Goal: Task Accomplishment & Management: Manage account settings

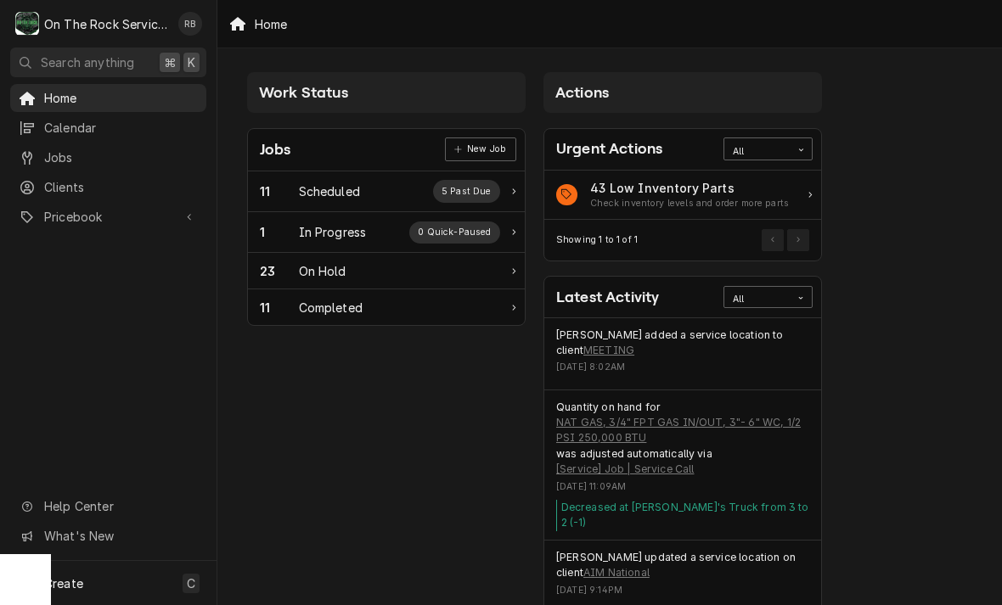
click at [333, 233] on div "In Progress" at bounding box center [333, 232] width 68 height 18
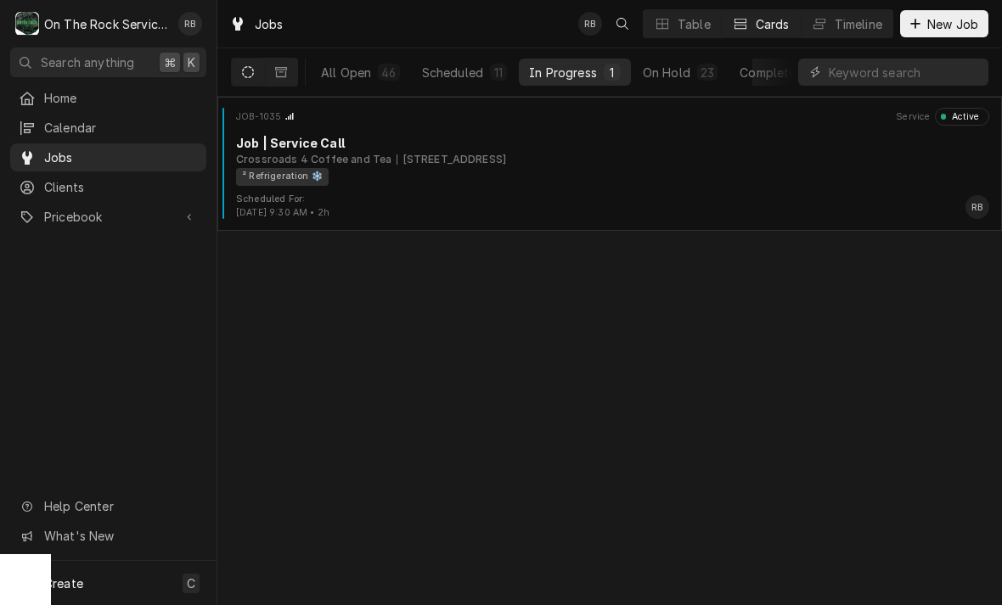
click at [706, 157] on div "Crossroads 4 Coffee and Tea 112 E Standing Springs Rd, Simpsonville, SC 29680" at bounding box center [612, 159] width 753 height 15
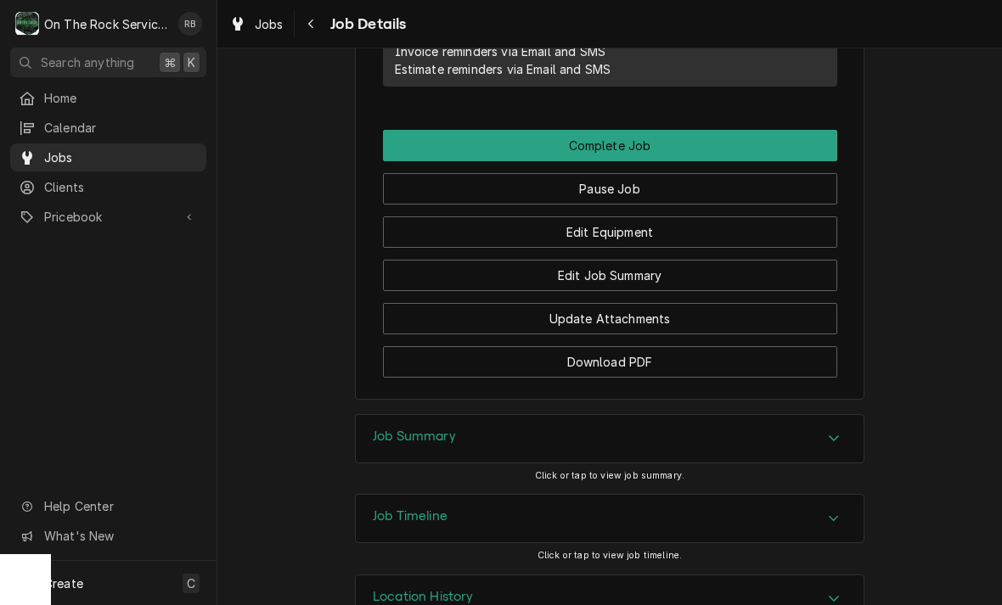
scroll to position [1560, 0]
click at [670, 216] on button "Edit Equipment" at bounding box center [610, 231] width 454 height 31
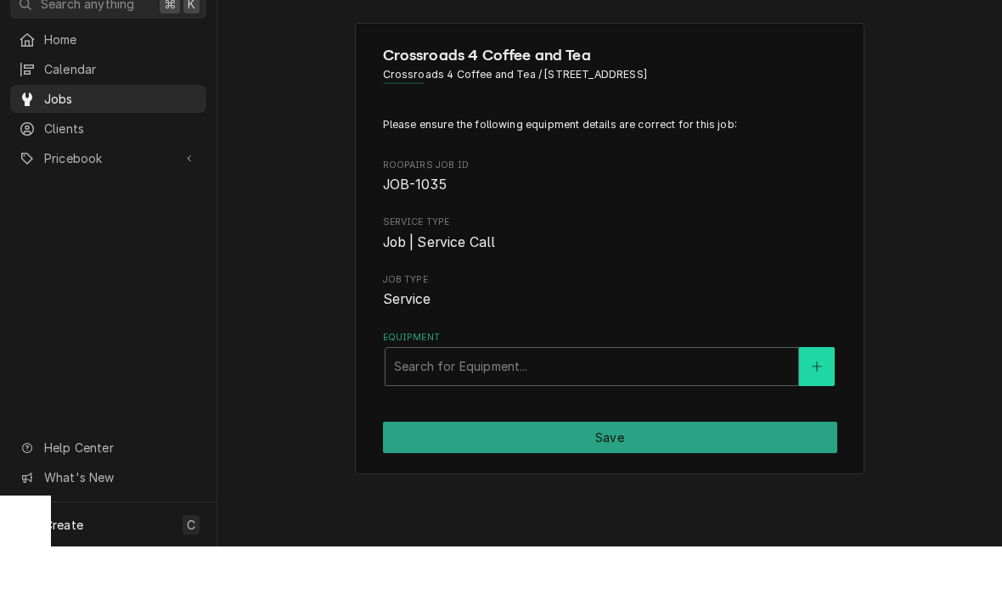
click at [818, 419] on icon "Create New Equipment" at bounding box center [817, 425] width 10 height 12
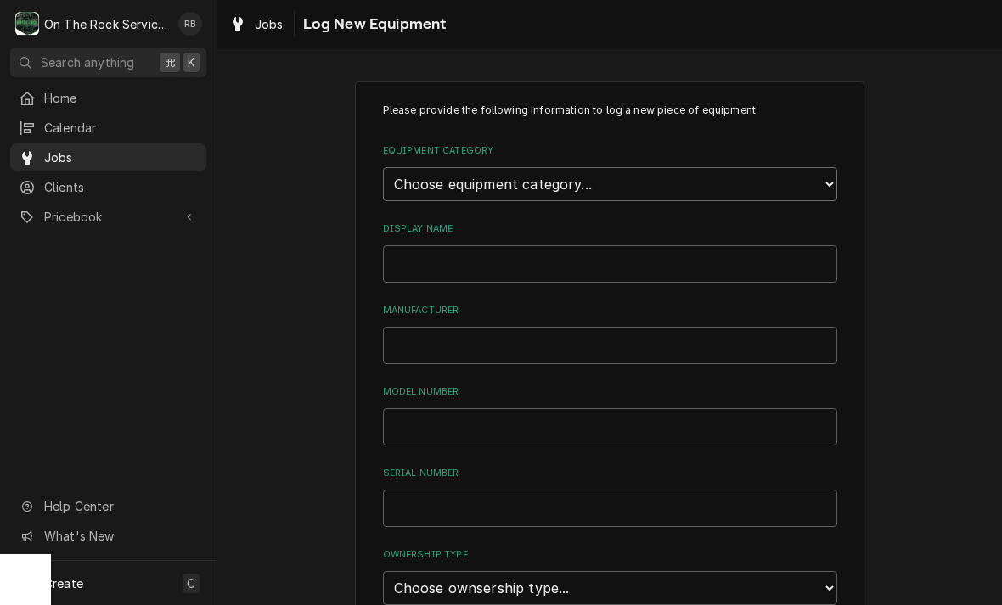
click at [834, 177] on select "Choose equipment category... Cooking Equipment Fryers Ice Machines Ovens and Ra…" at bounding box center [610, 184] width 454 height 34
select select "8"
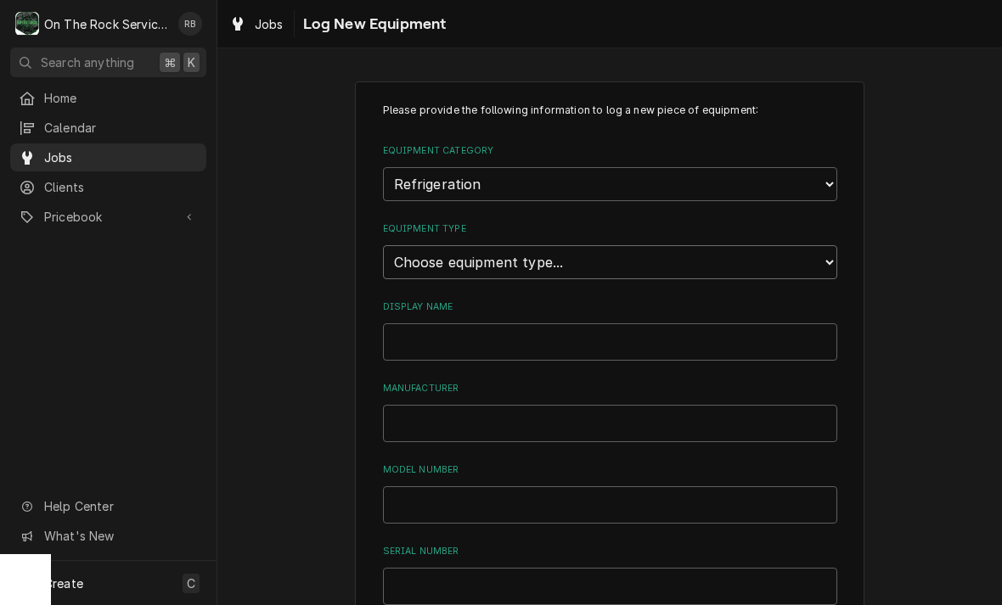
click at [828, 245] on select "Choose equipment type... Bar Refrigeration Blast Chiller Chef Base Freezer Chef…" at bounding box center [610, 262] width 454 height 34
select select "71"
click at [422, 323] on input "Display Name" at bounding box center [610, 341] width 454 height 37
type input "Cooler on back patio"
click at [440, 405] on input "Manufacturer" at bounding box center [610, 423] width 454 height 37
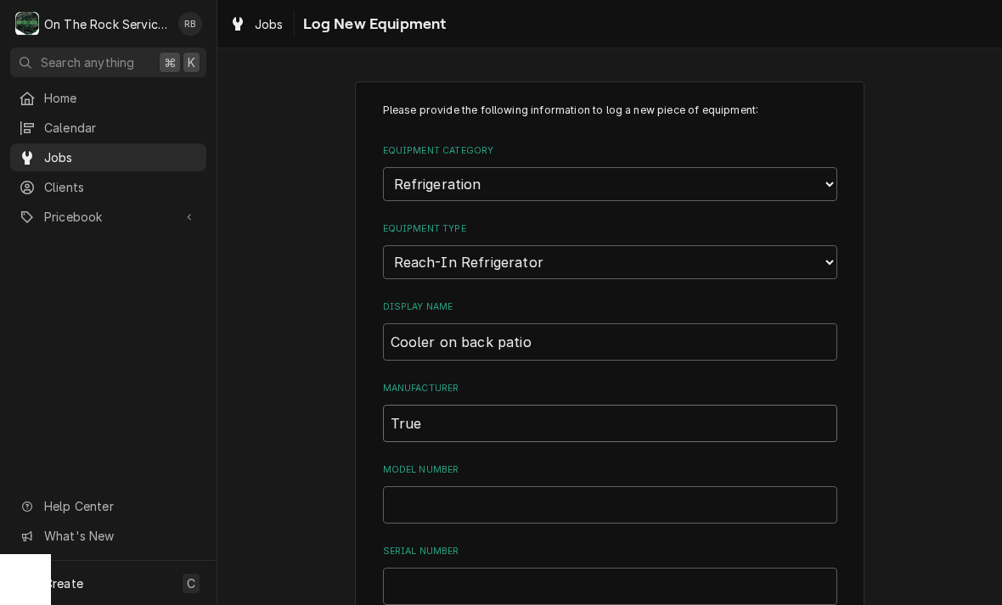
type input "True"
click at [437, 486] on input "Model Number" at bounding box center [610, 504] width 454 height 37
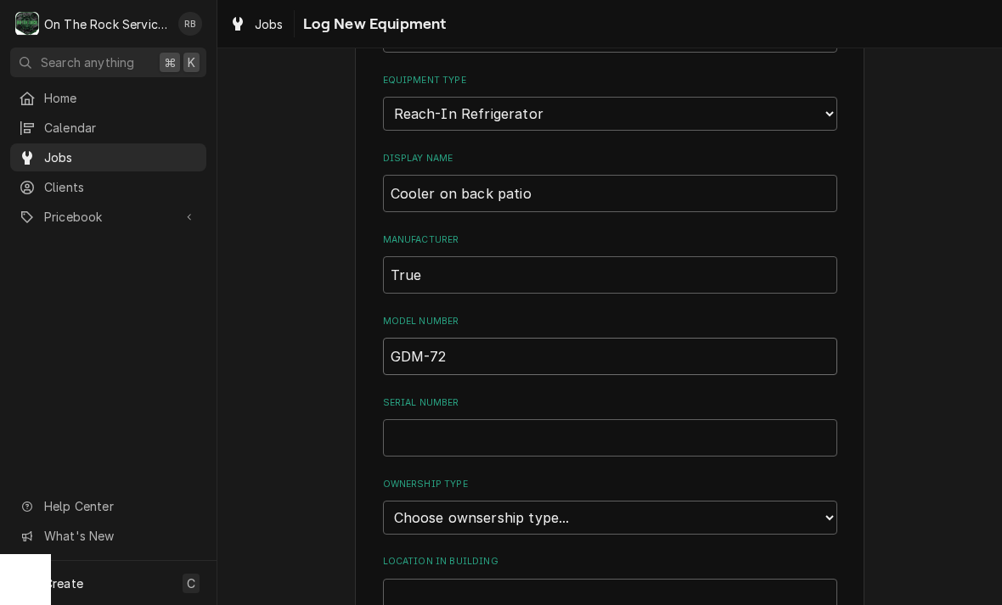
scroll to position [155, 0]
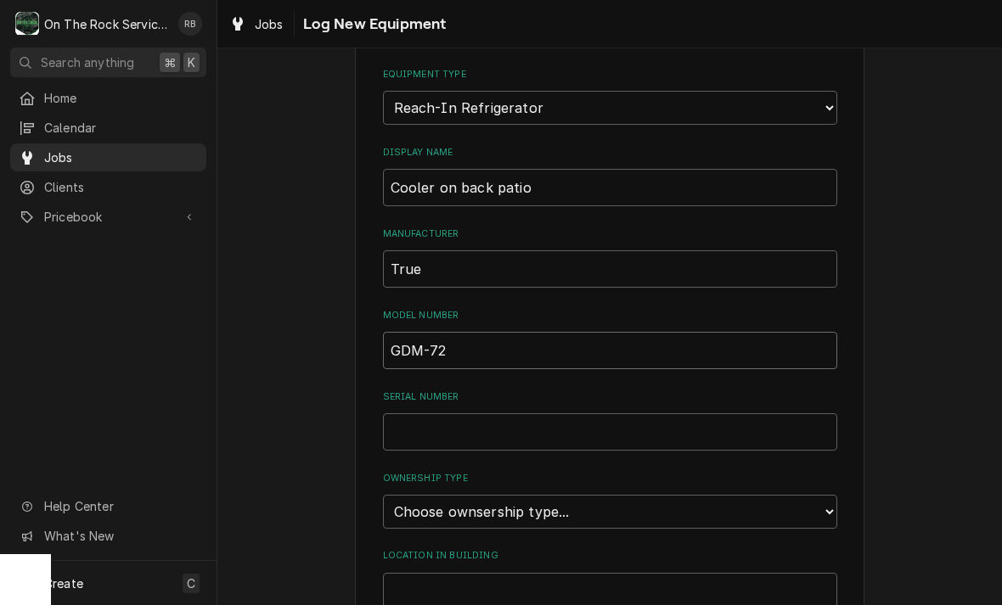
type input "GDM-72"
click at [440, 413] on input "Serial Number" at bounding box center [610, 431] width 454 height 37
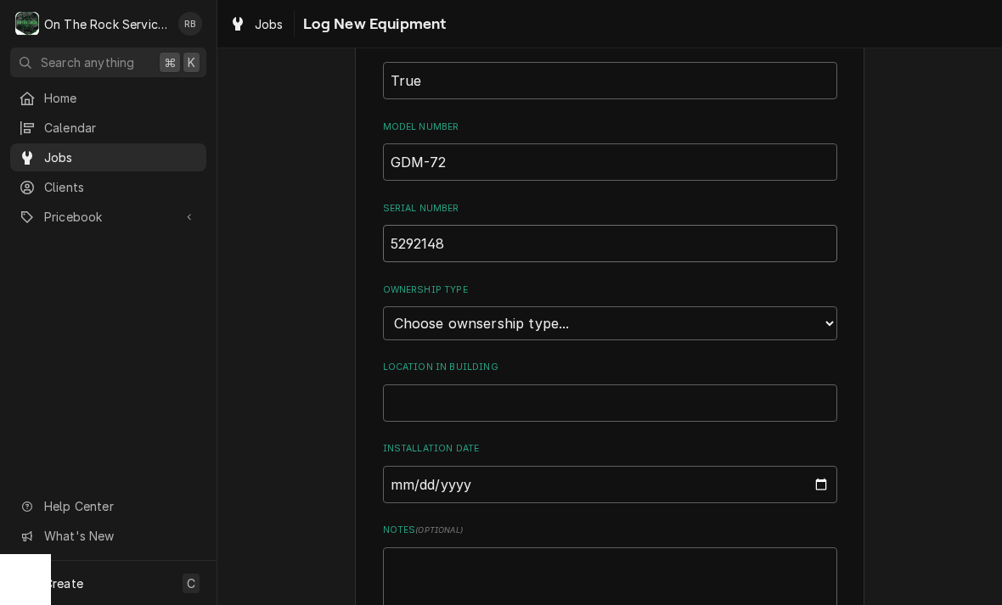
scroll to position [343, 0]
type input "5292148"
click at [820, 306] on select "Choose ownsership type... Unknown Owned Leased Rented" at bounding box center [610, 323] width 454 height 34
select select "1"
click at [458, 385] on input "Location in Building" at bounding box center [610, 403] width 454 height 37
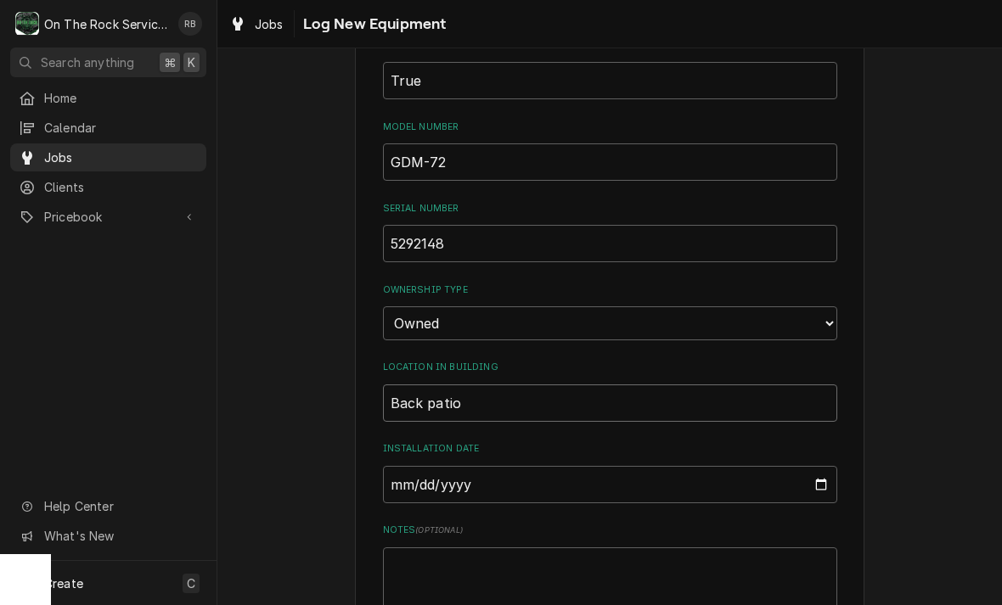
type input "Back patio"
click at [441, 466] on input "Installation Date" at bounding box center [610, 484] width 454 height 37
type input "2025-09-02"
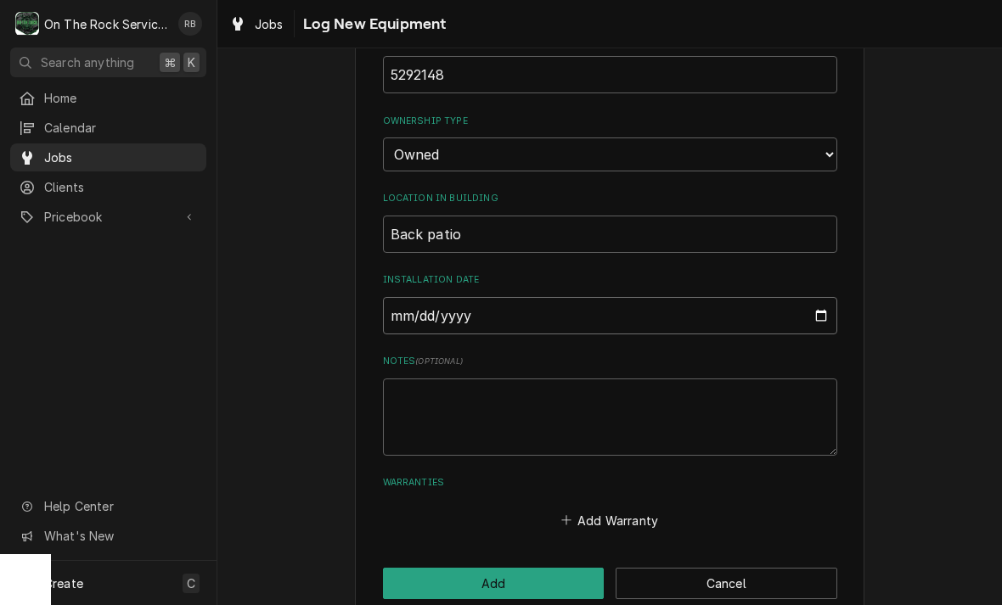
scroll to position [511, 0]
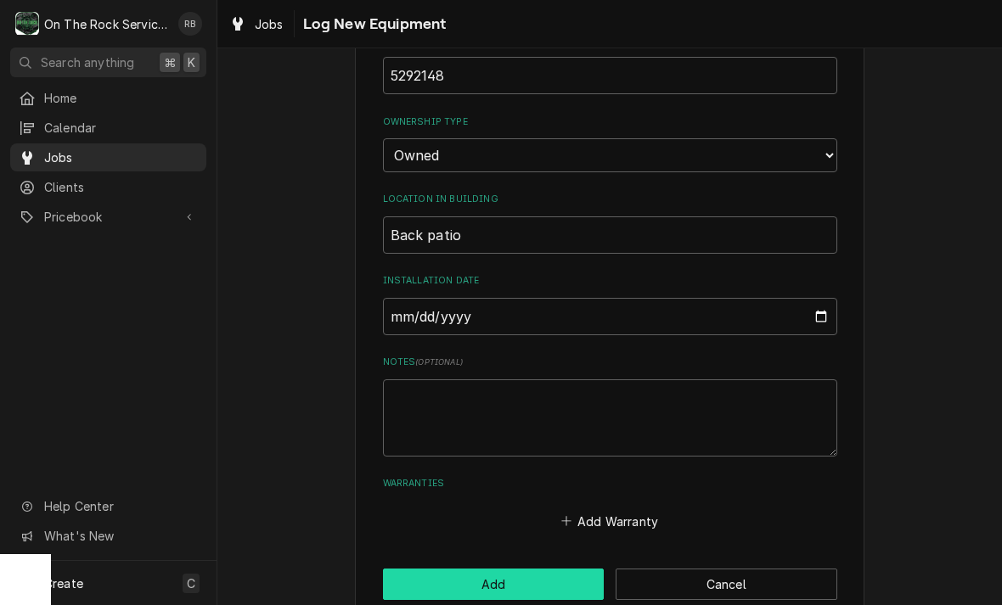
click at [489, 569] on button "Add" at bounding box center [494, 584] width 222 height 31
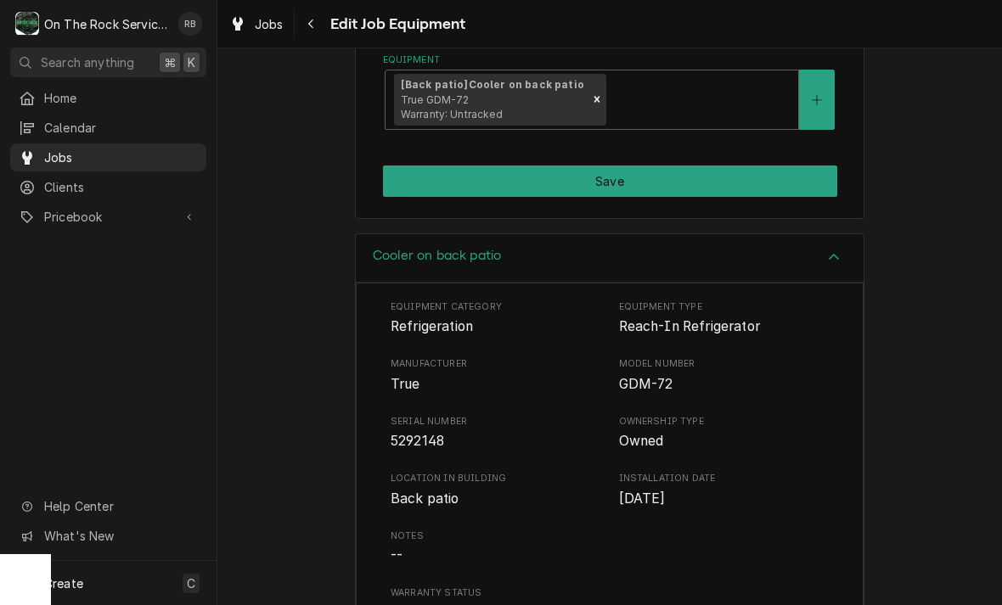
scroll to position [331, 0]
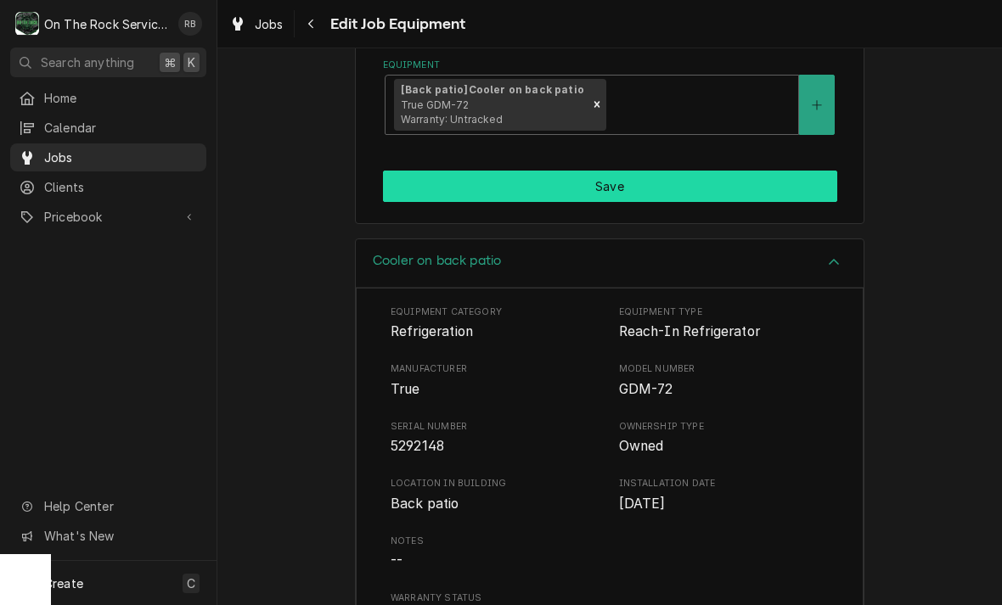
click at [767, 183] on button "Save" at bounding box center [610, 186] width 454 height 31
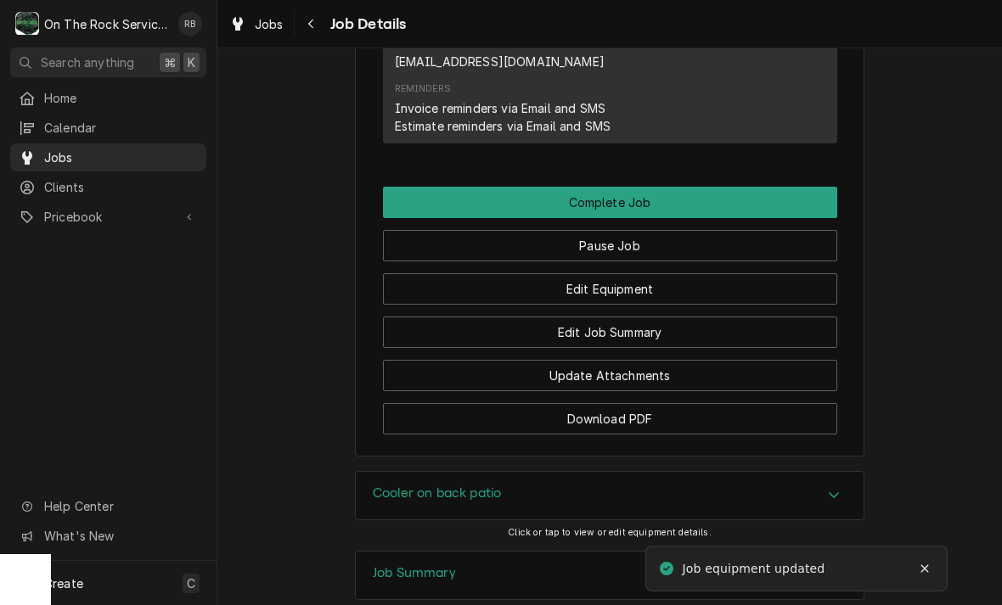
scroll to position [1501, 0]
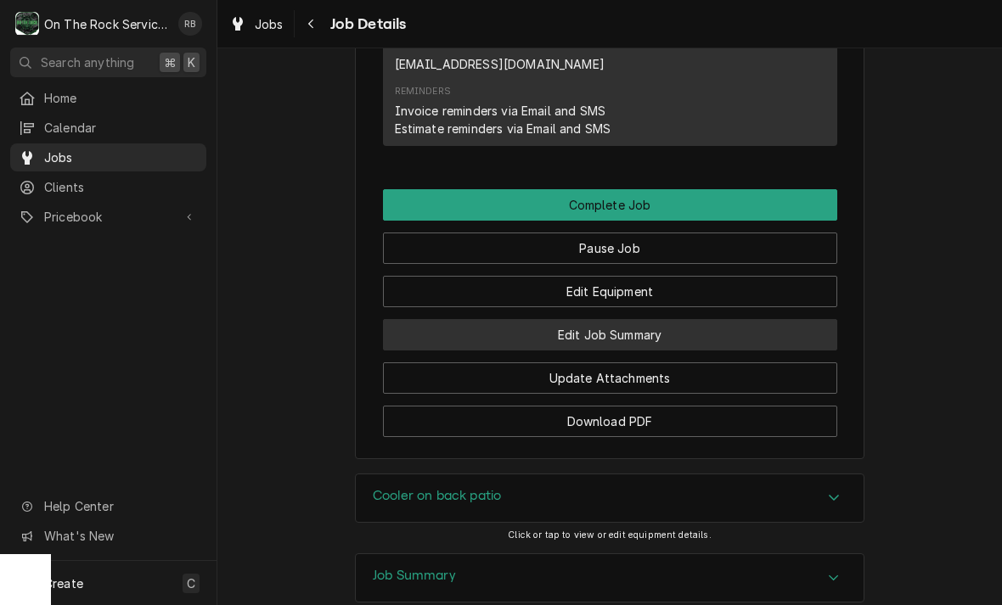
click at [686, 319] on button "Edit Job Summary" at bounding box center [610, 334] width 454 height 31
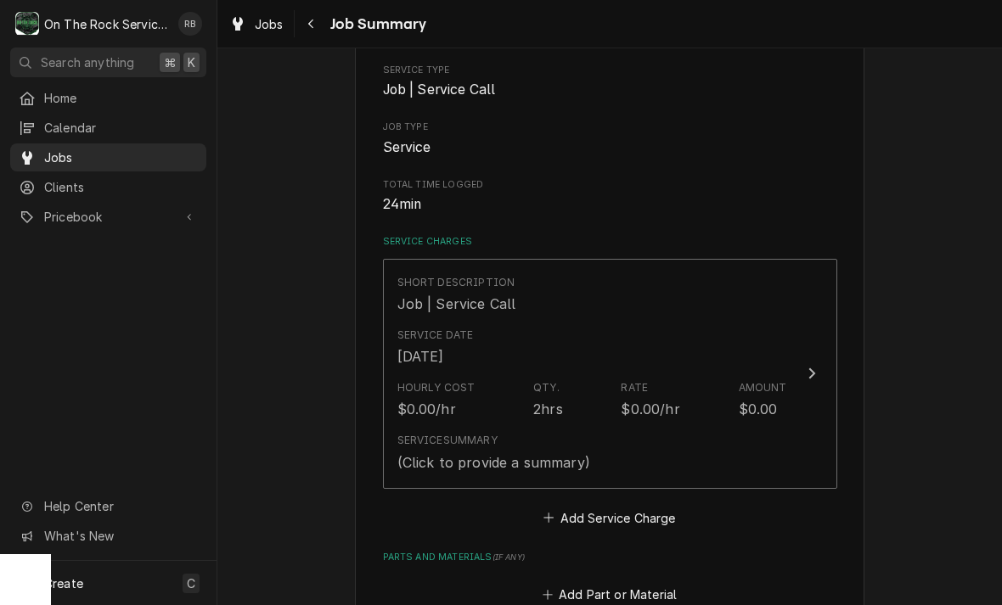
scroll to position [228, 0]
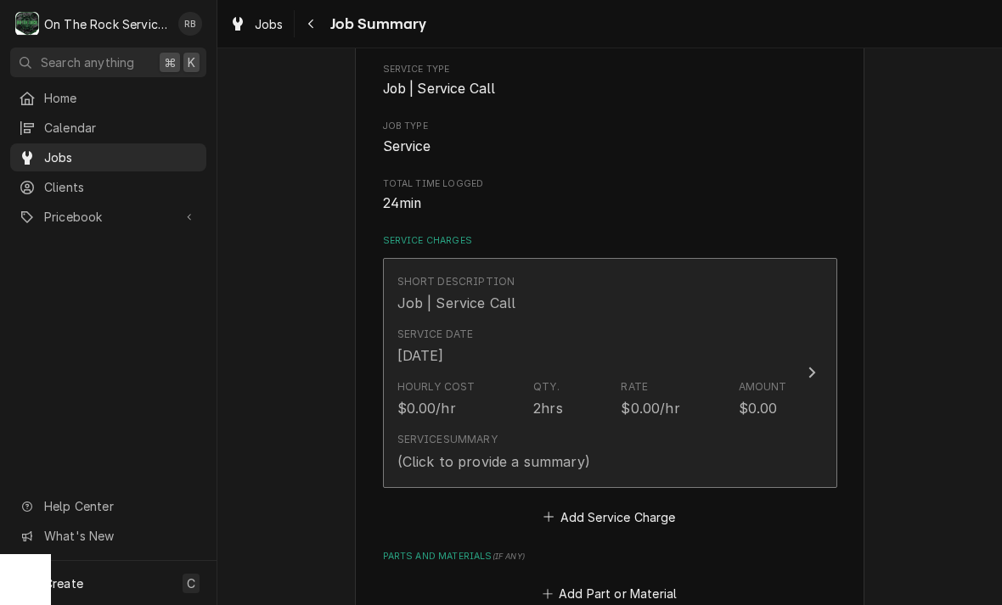
click at [800, 354] on button "Short Description Job | Service Call Service Date Sep 2, 2025 Hourly Cost $0.00…" at bounding box center [610, 373] width 454 height 230
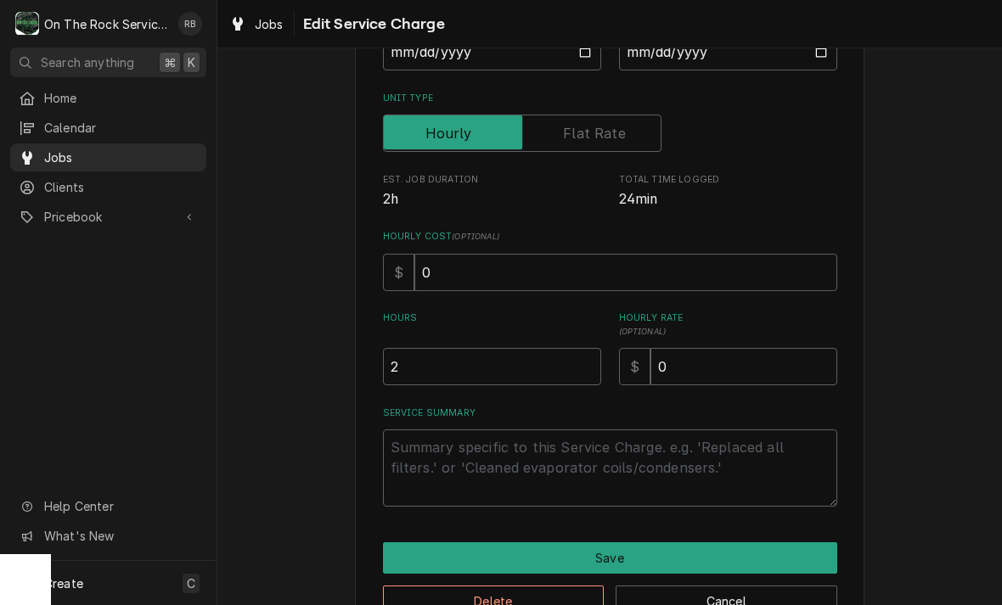
scroll to position [211, 0]
click at [428, 371] on input "2" at bounding box center [492, 365] width 218 height 37
type textarea "x"
type input "1"
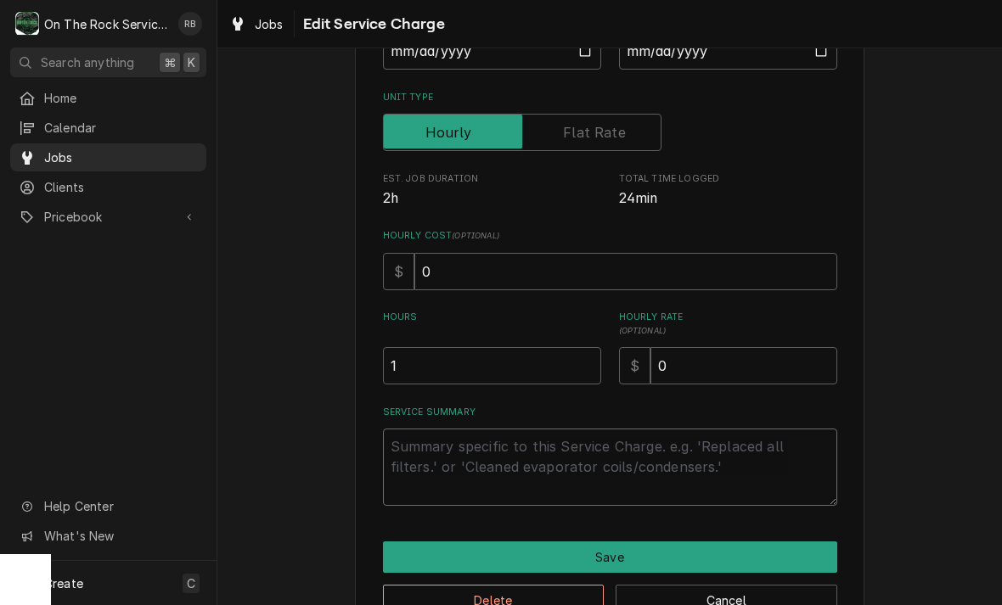
click at [422, 451] on textarea "Service Summary" at bounding box center [610, 467] width 454 height 77
type textarea "x"
type textarea "9"
type textarea "x"
type textarea "9-"
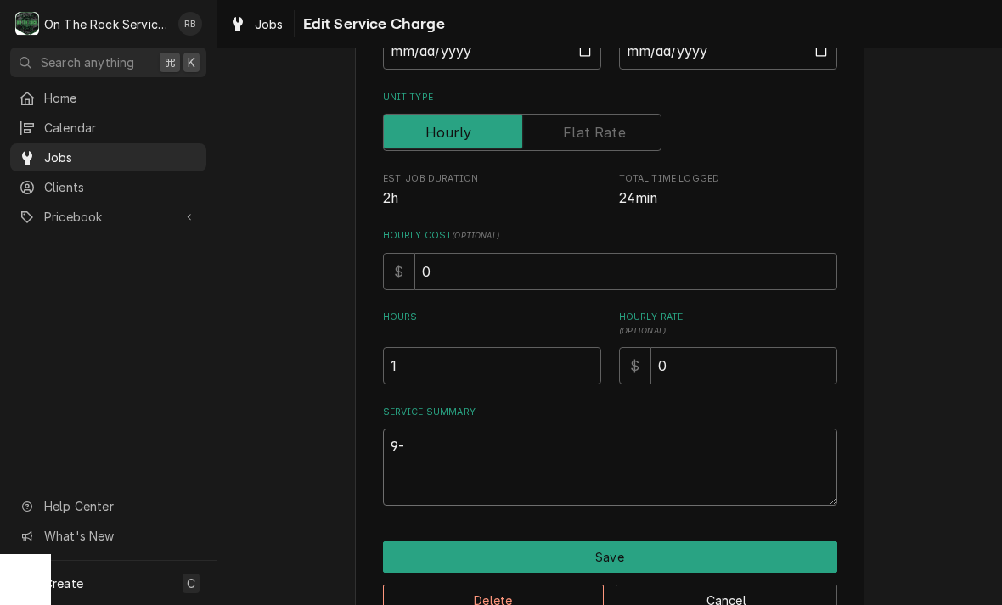
type textarea "x"
type textarea "9-2"
type textarea "x"
type textarea "9-2-"
type textarea "x"
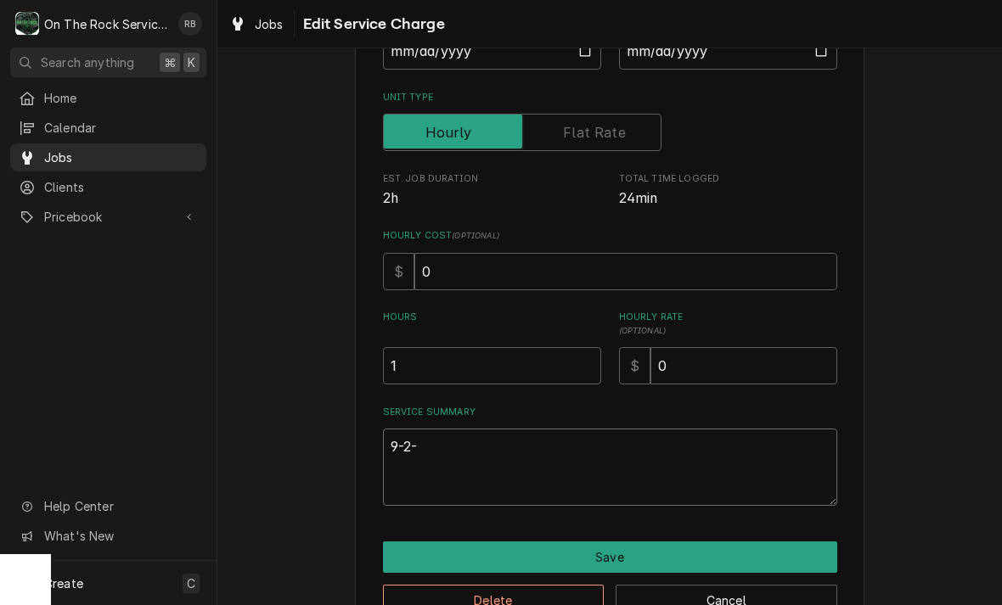
type textarea "9-2-2"
type textarea "x"
type textarea "9-2-20"
type textarea "x"
type textarea "9-2-202"
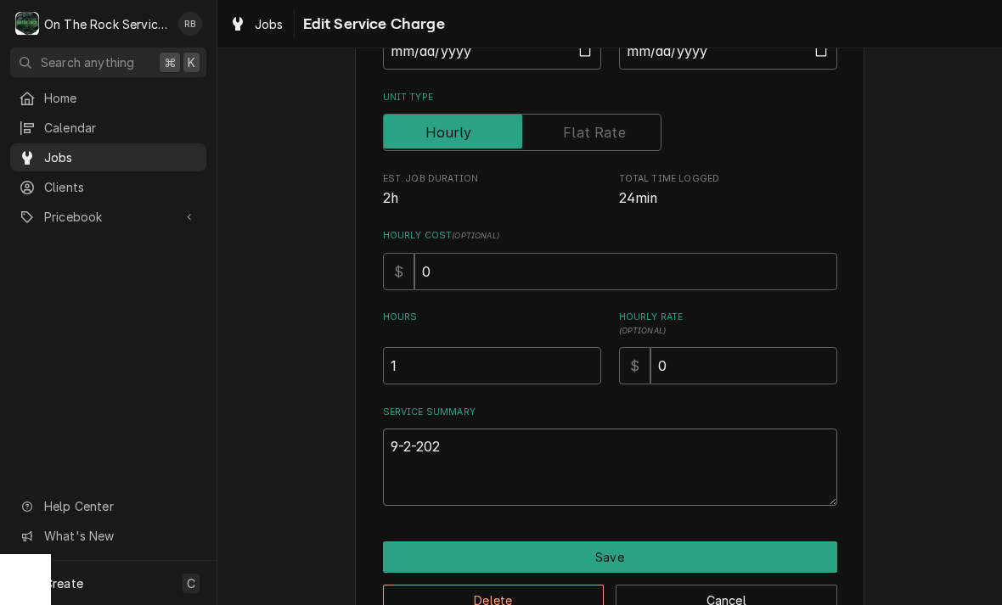
type textarea "x"
type textarea "9-2-2025"
type textarea "x"
type textarea "9-2-2025"
type textarea "x"
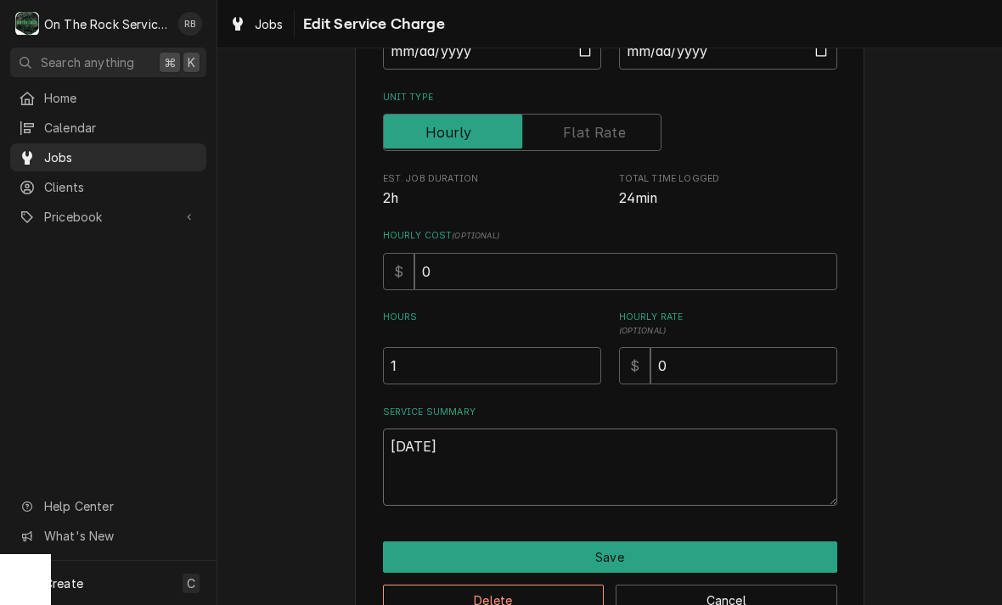
type textarea "9-2-2025 R"
type textarea "x"
type textarea "9-2-2025 Ra"
type textarea "x"
type textarea "9-2-2025 Ray"
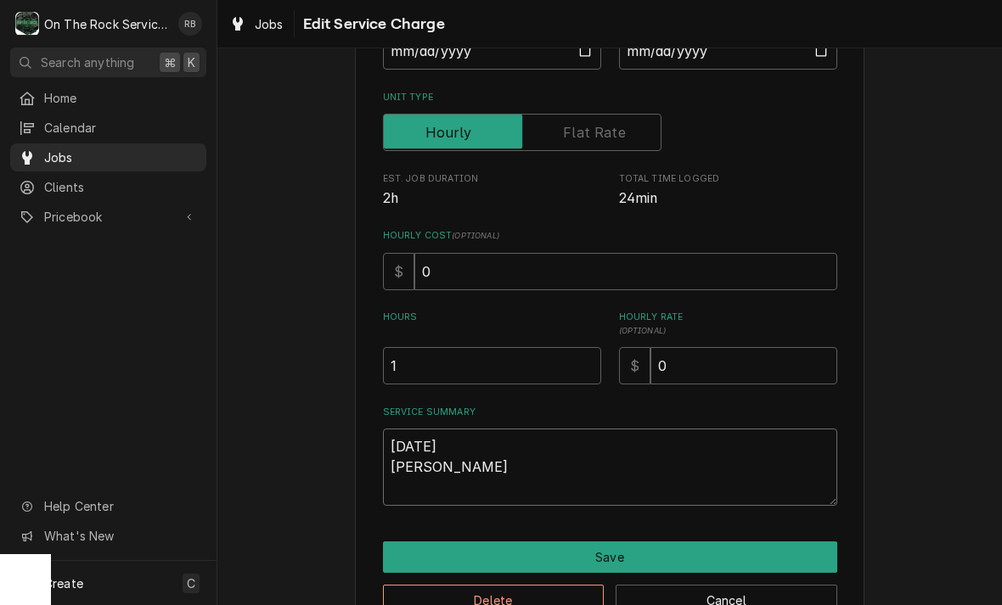
type textarea "x"
type textarea "9-2-2025 Ray"
type textarea "x"
type textarea "9-2-2025 Ray p"
type textarea "x"
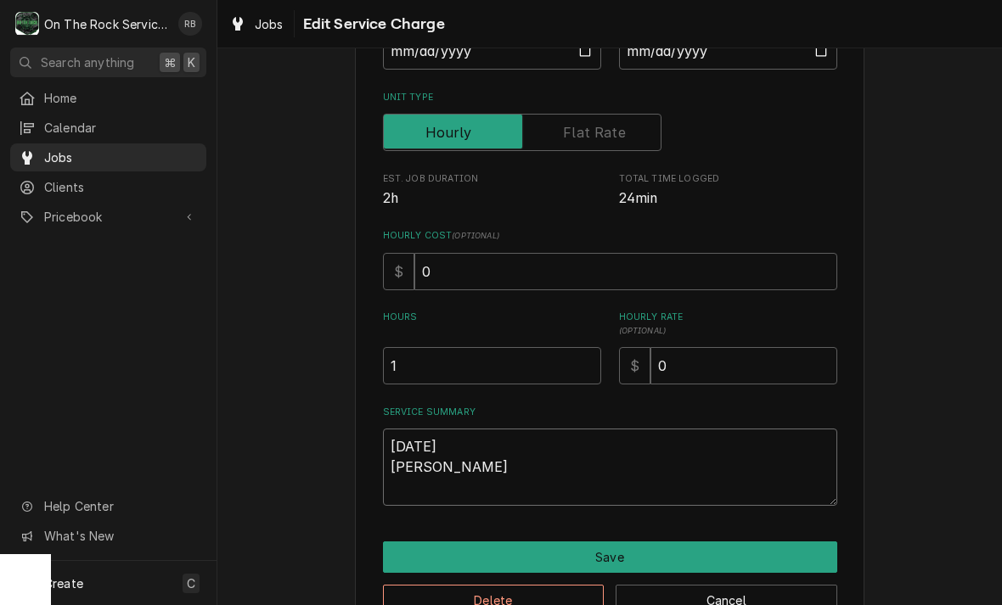
type textarea "9-2-2025 Ray pr"
type textarea "x"
type textarea "9-2-2025 Ray pro"
type textarea "x"
type textarea "9-2-2025 Ray prov"
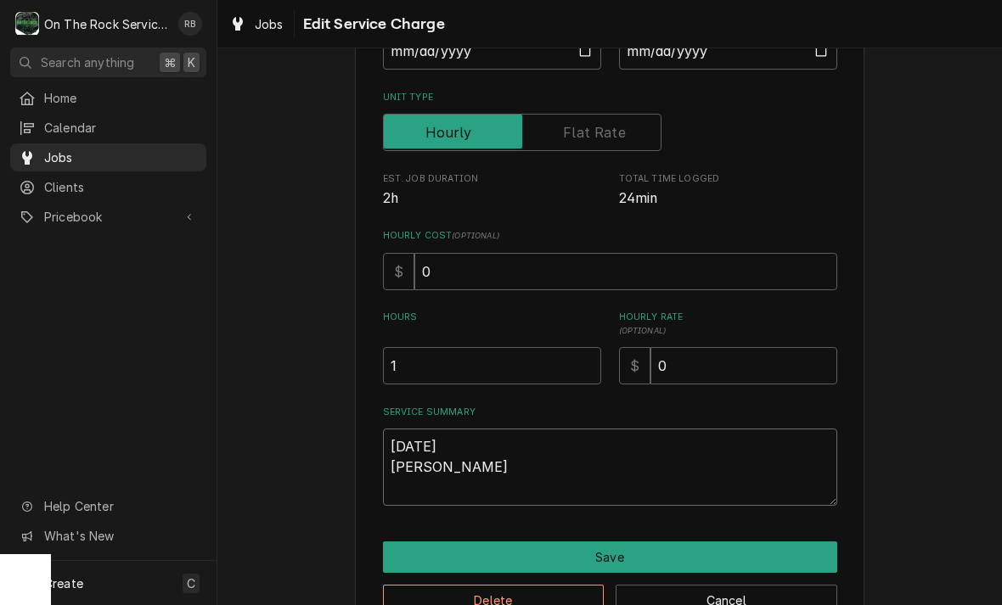
type textarea "x"
type textarea "9-2-2025 Ray provi"
type textarea "x"
type textarea "9-2-2025 Ray provid"
type textarea "x"
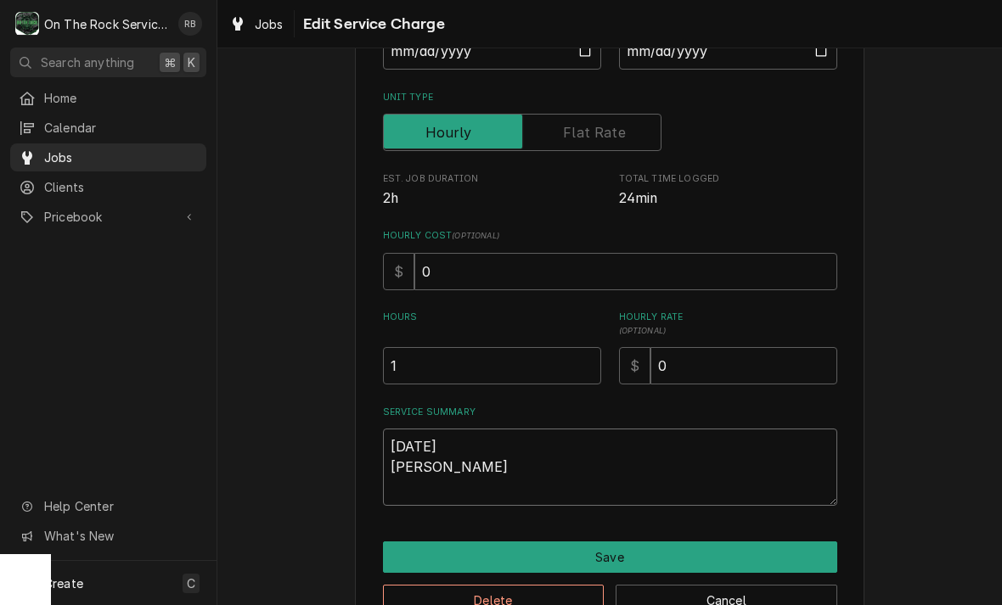
type textarea "9-2-2025 Ray provide"
type textarea "x"
type textarea "9-2-2025 Ray provided"
type textarea "x"
type textarea "9-2-2025 Ray provided"
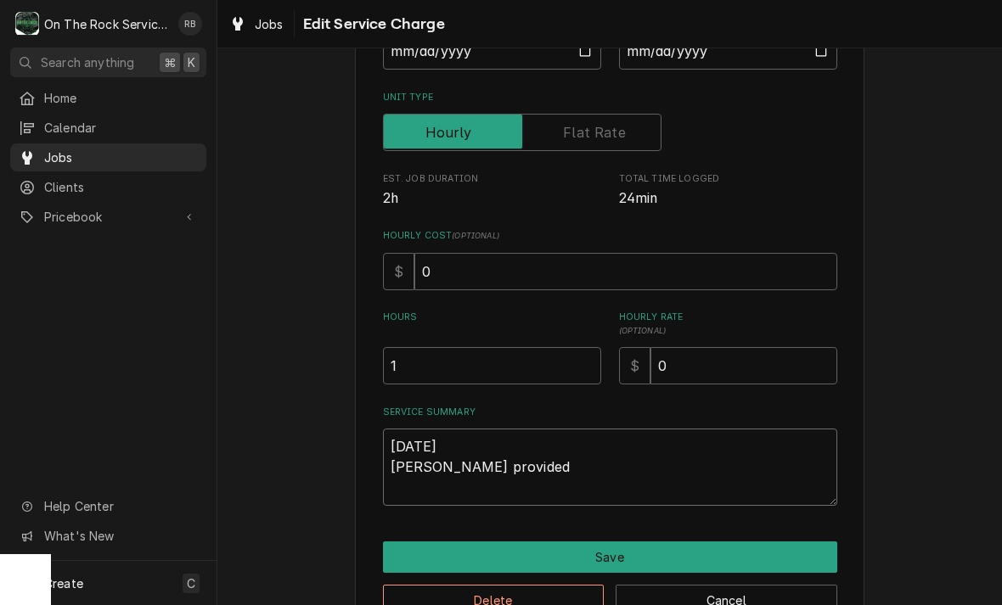
type textarea "x"
type textarea "9-2-2025 Ray provided s"
type textarea "x"
type textarea "9-2-2025 Ray provided ser"
type textarea "x"
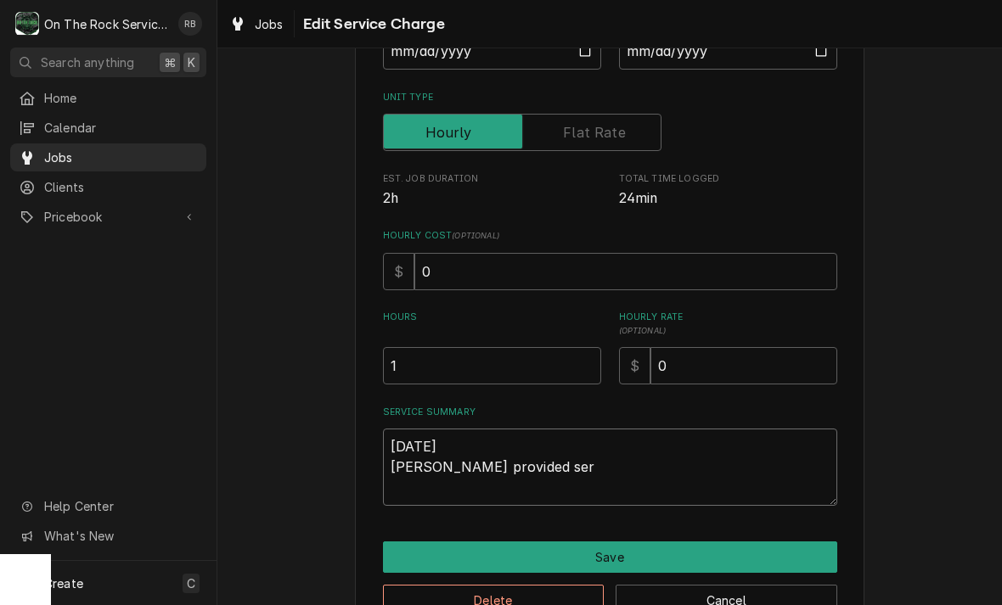
type textarea "9-2-2025 Ray provided serv"
type textarea "x"
type textarea "9-2-2025 Ray provided servi"
type textarea "x"
type textarea "9-2-2025 Ray provided servic"
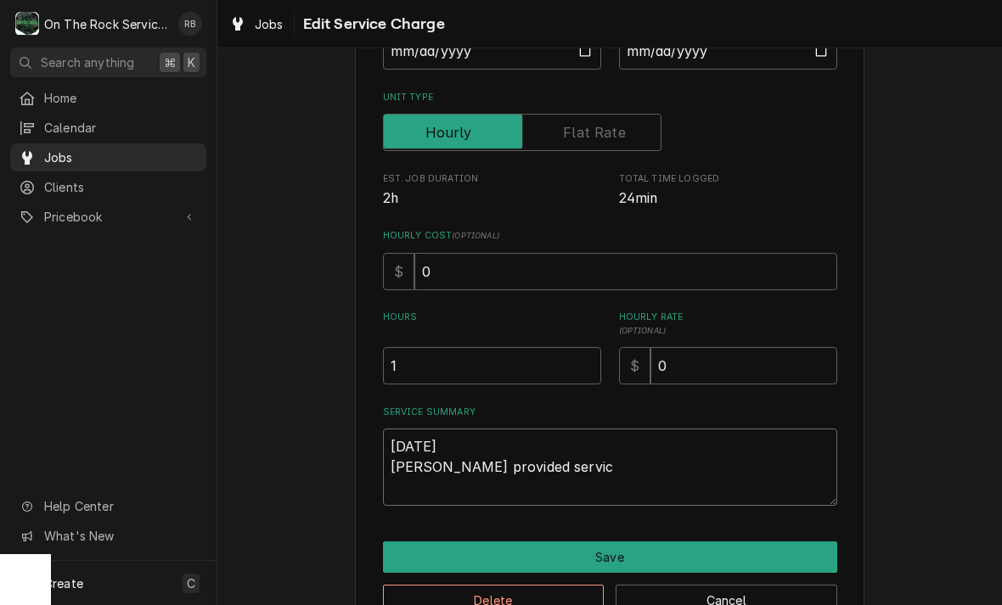
type textarea "x"
type textarea "9-2-2025 Ray provided service"
type textarea "x"
type textarea "9-2-2025 Ray provided service"
type textarea "x"
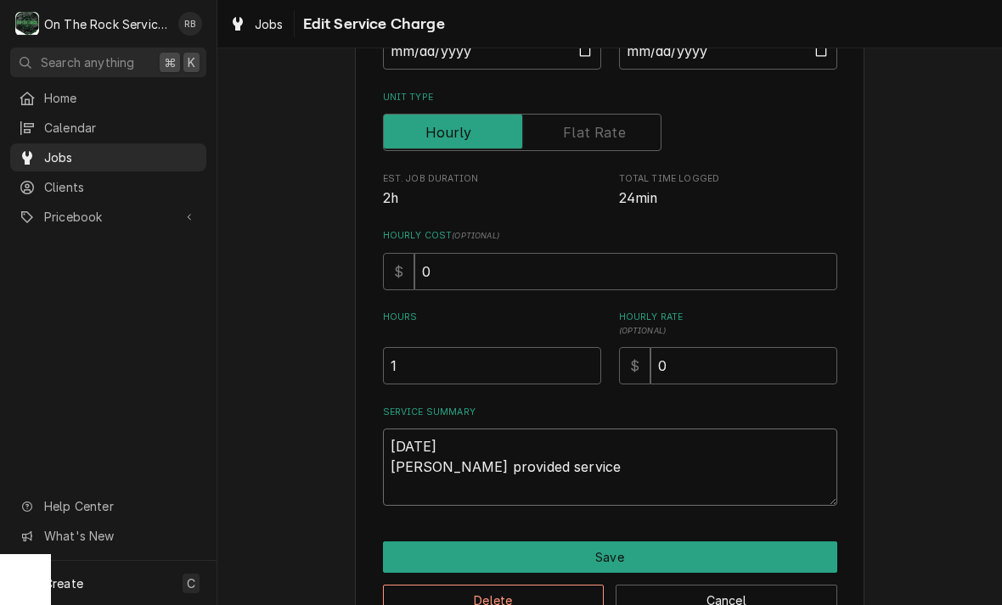
type textarea "9-2-2025 Ray provided service p"
type textarea "x"
type textarea "9-2-2025 Ray provided service pa"
type textarea "x"
type textarea "9-2-2025 Ray provided service par"
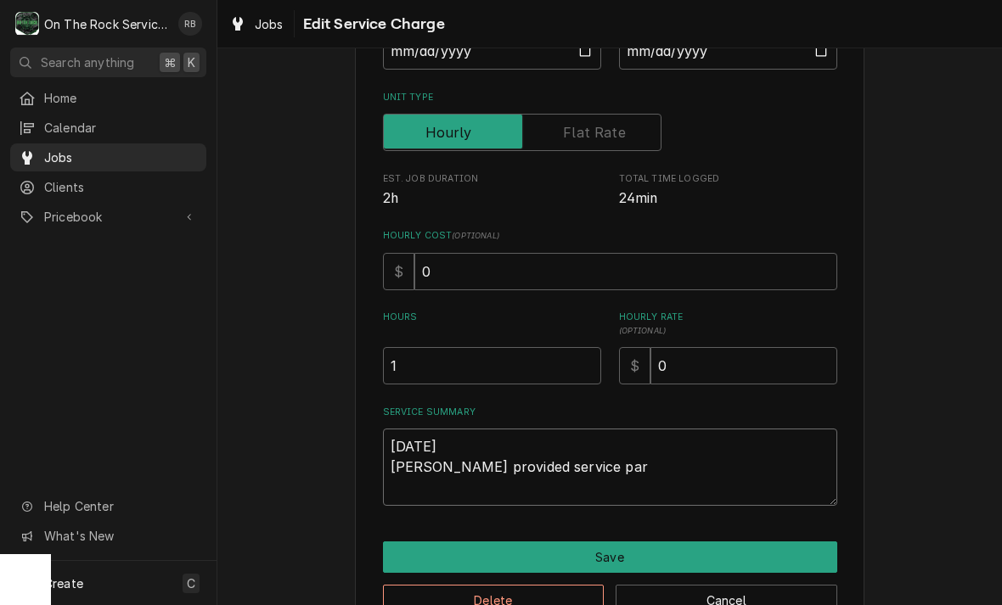
type textarea "x"
type textarea "9-2-2025 Ray provided service part"
type textarea "x"
type textarea "9-2-2025 Ray provided service parts"
type textarea "x"
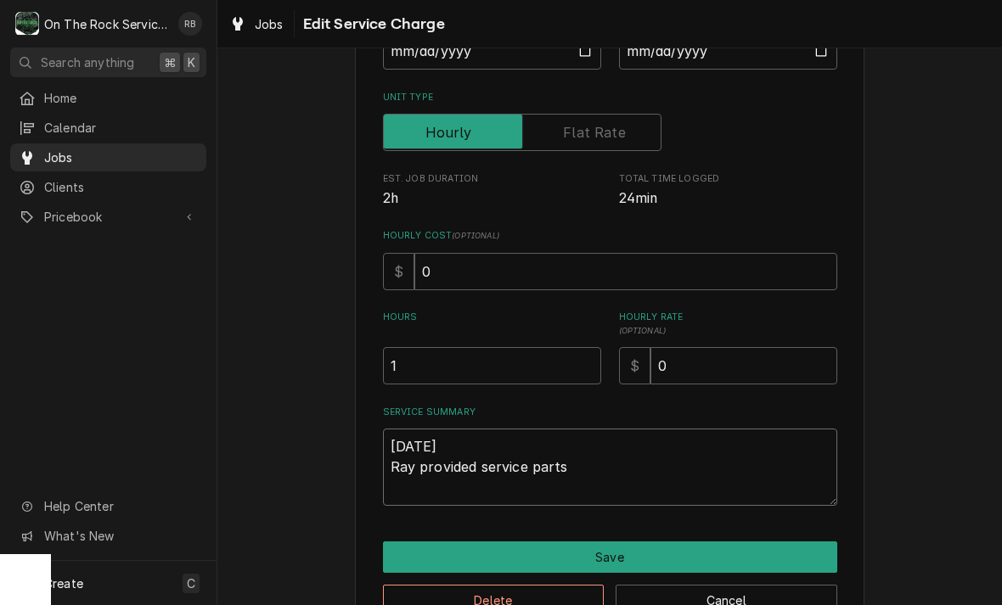
type textarea "9-2-2025 Ray provided service parts"
type textarea "x"
type textarea "9-2-2025 Ray provided service parts a"
type textarea "x"
type textarea "9-2-2025 Ray provided service parts an"
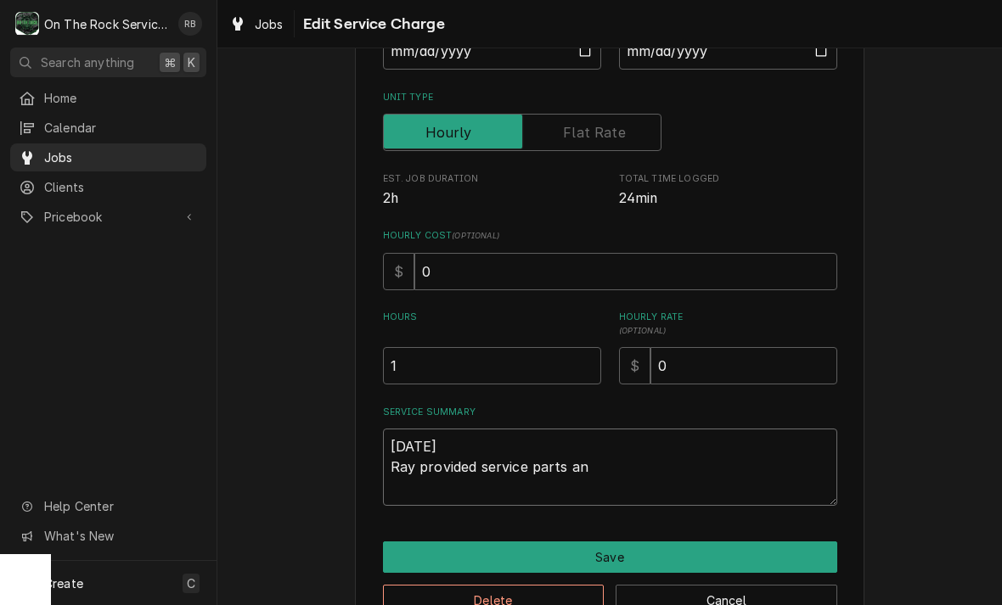
type textarea "x"
type textarea "9-2-2025 Ray provided service parts and"
type textarea "x"
type textarea "9-2-2025 Ray provided service parts and"
type textarea "x"
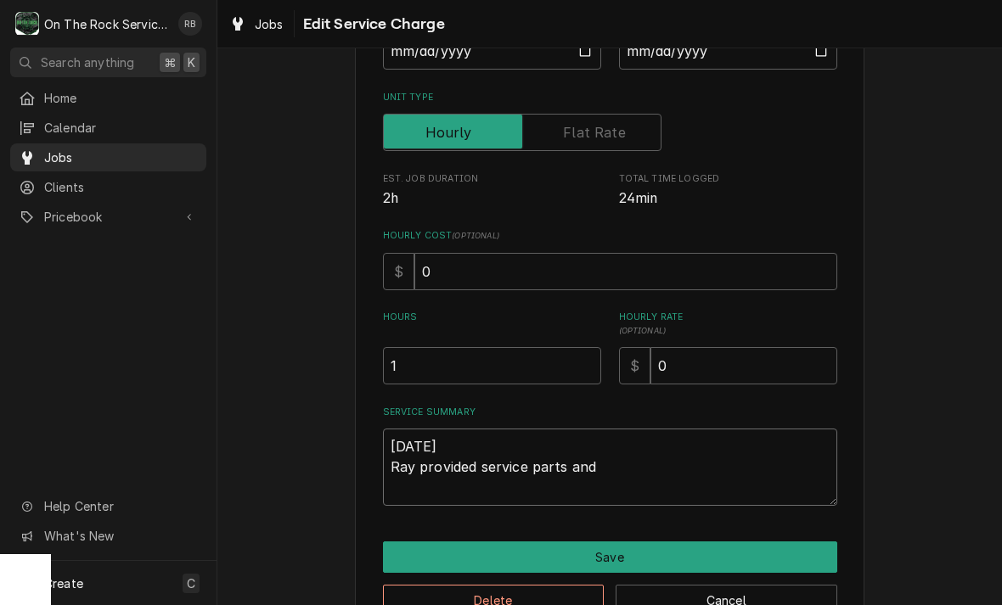
type textarea "9-2-2025 Ray provided service parts and l"
type textarea "x"
type textarea "9-2-2025 Ray provided service parts and la"
type textarea "x"
type textarea "9-2-2025 Ray provided service parts and lab"
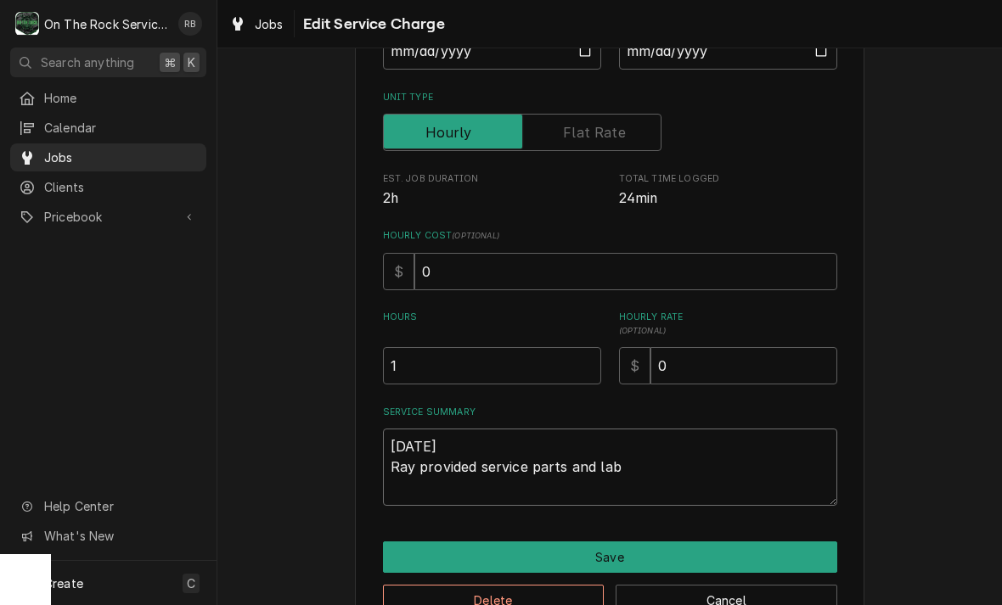
type textarea "x"
type textarea "9-2-2025 Ray provided service parts and labo"
type textarea "x"
type textarea "9-2-2025 Ray provided service parts and labor"
type textarea "x"
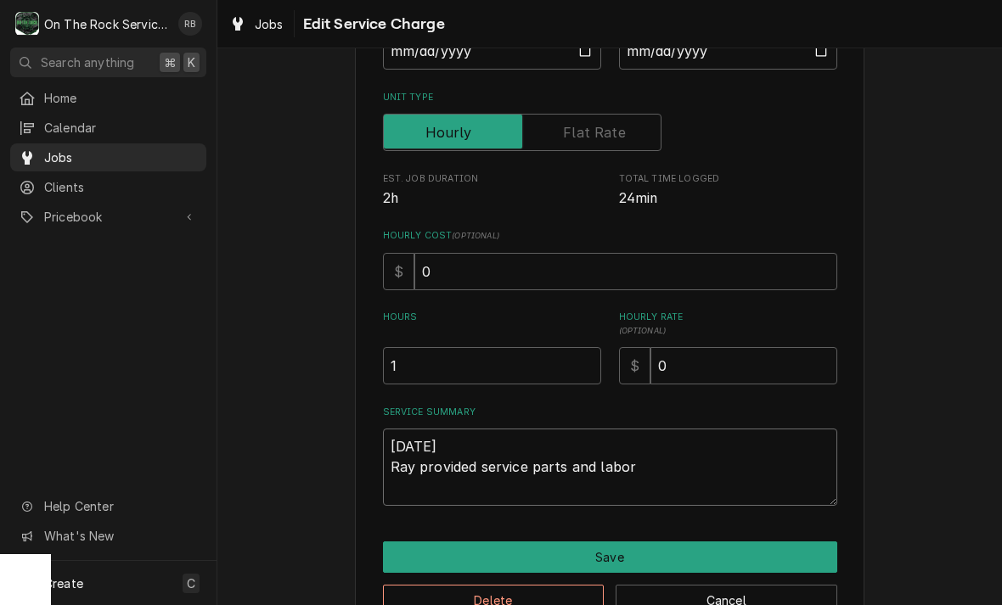
type textarea "9-2-2025 Ray provided service parts and labor"
type textarea "x"
type textarea "9-2-2025 Ray provided service parts and labor t"
type textarea "x"
type textarea "9-2-2025 Ray provided service parts and labor to"
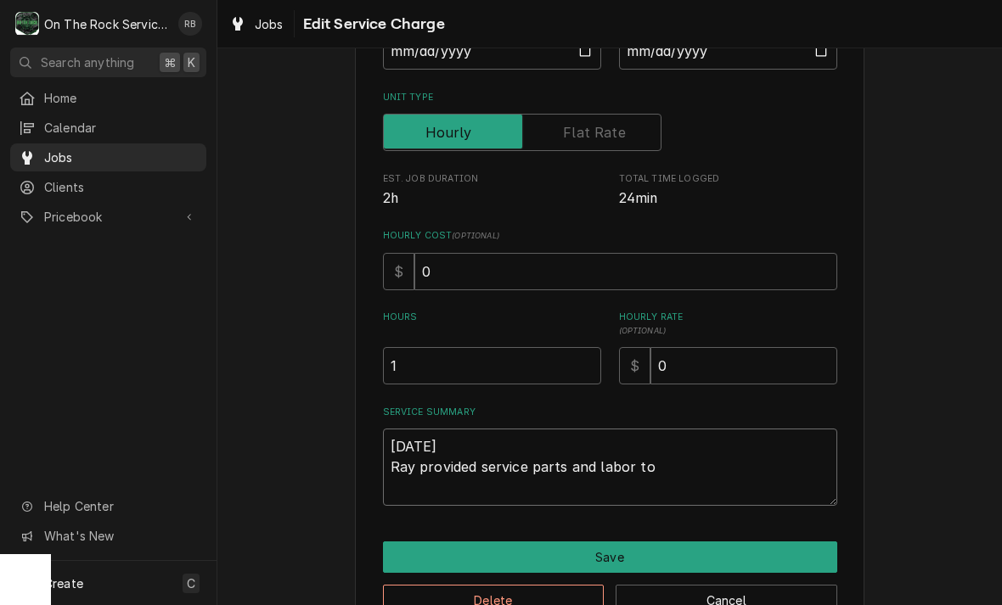
type textarea "x"
type textarea "9-2-2025 Ray provided service parts and labor to"
type textarea "x"
type textarea "9-2-2025 Ray provided service parts and labor to d"
type textarea "x"
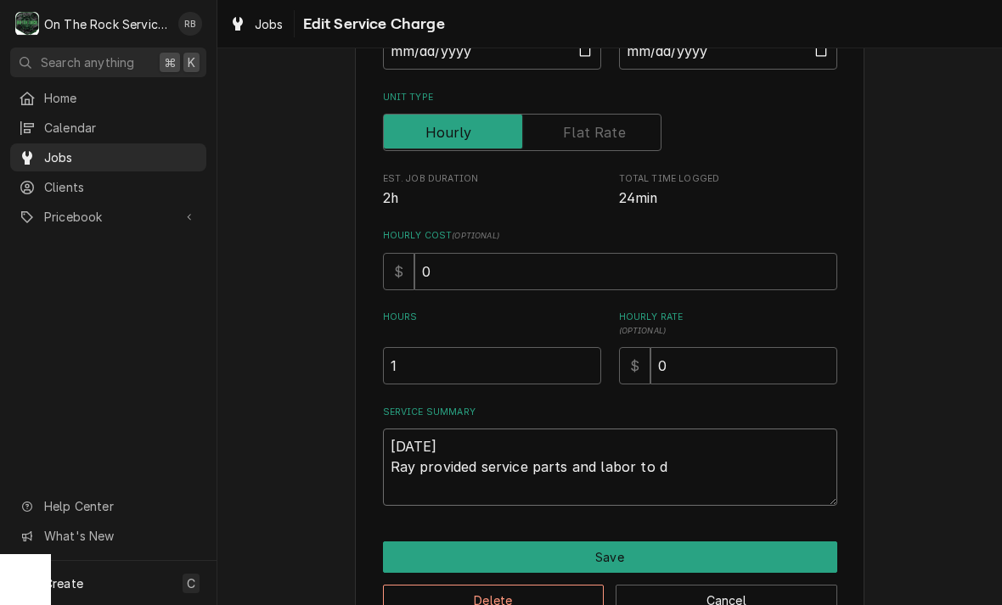
type textarea "9-2-2025 Ray provided service parts and labor to di"
type textarea "x"
type textarea "9-2-2025 Ray provided service parts and labor to diagnose"
type textarea "x"
type textarea "9-2-2025 Ray provided service parts and labor to diagnose"
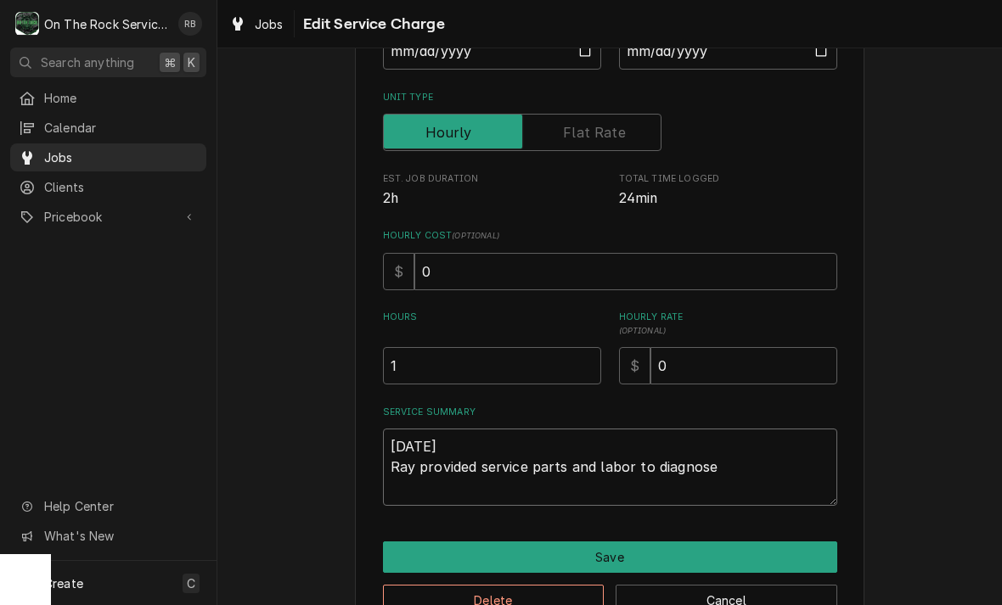
type textarea "x"
type textarea "9-2-2025 Ray provided service parts and labor to diagnose i"
type textarea "x"
type textarea "9-2-2025 Ray provided service parts and labor to diagnose ic"
type textarea "x"
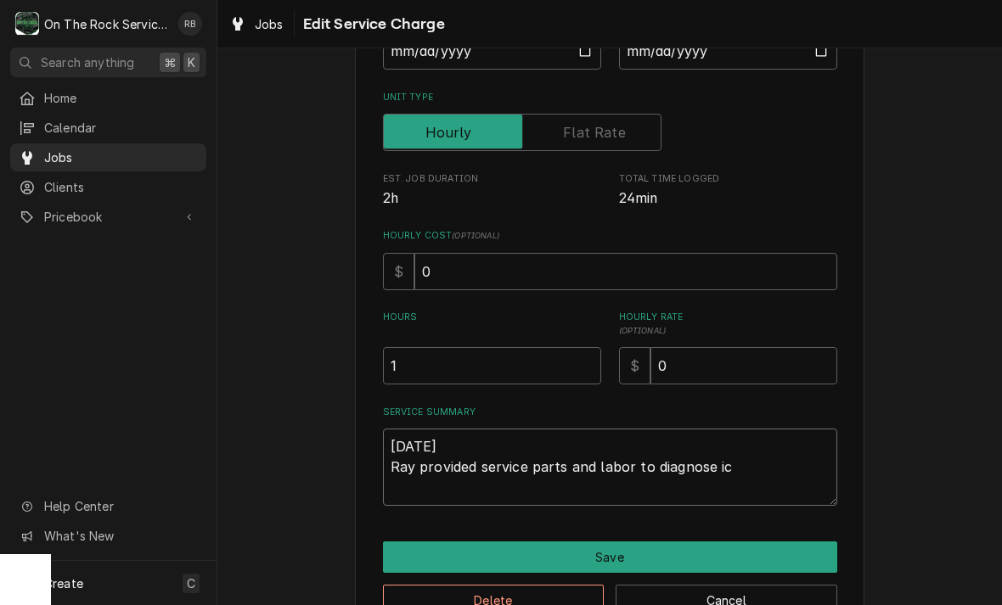
type textarea "9-2-2025 Ray provided service parts and labor to diagnose i"
type textarea "x"
type textarea "9-2-2025 Ray provided service parts and labor to diagnose"
type textarea "x"
type textarea "9-2-2025 Ray provided service parts and labor to diagnose r"
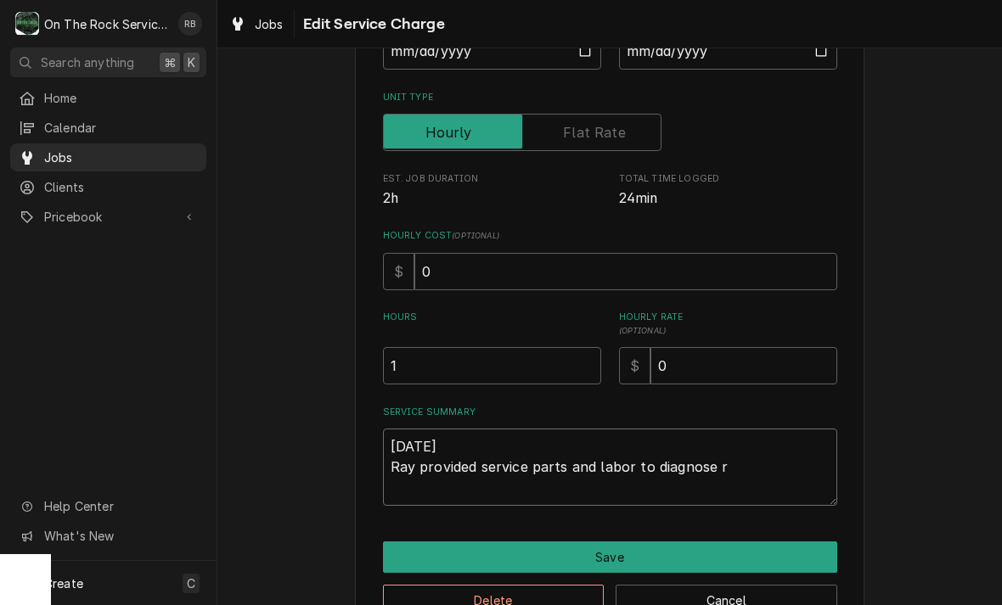
type textarea "x"
type textarea "9-2-2025 Ray provided service parts and labor to diagnose ri"
type textarea "x"
type textarea "9-2-2025 Ray provided service parts and labor to diagnose ric"
type textarea "x"
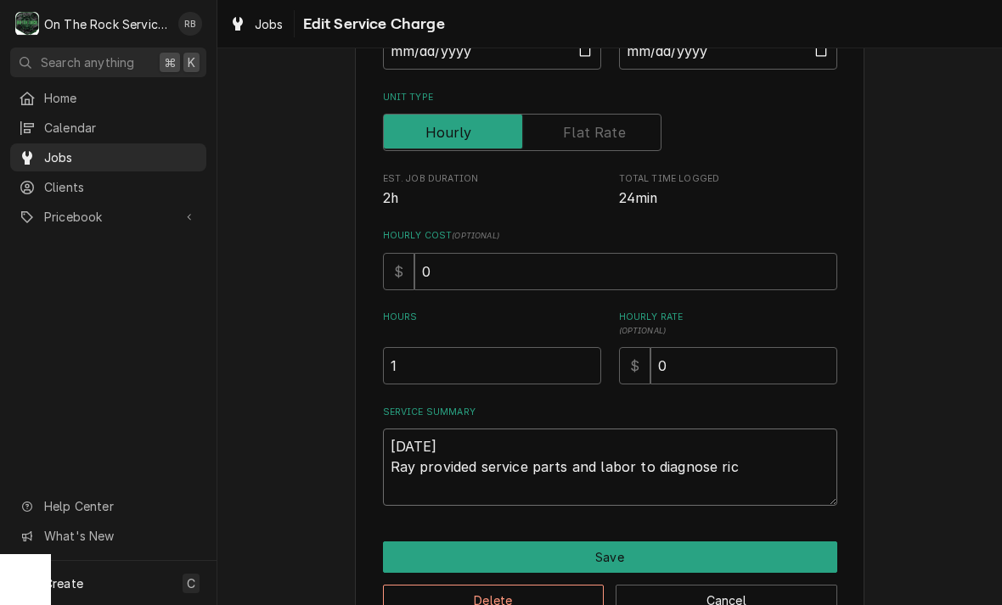
type textarea "9-2-2025 Ray provided service parts and labor to diagnose ric."
type textarea "x"
type textarea "9-2-2025 Ray provided service parts and labor to diagnose ric"
type textarea "x"
type textarea "9-2-2025 Ray provided service parts and labor to diagnose ri"
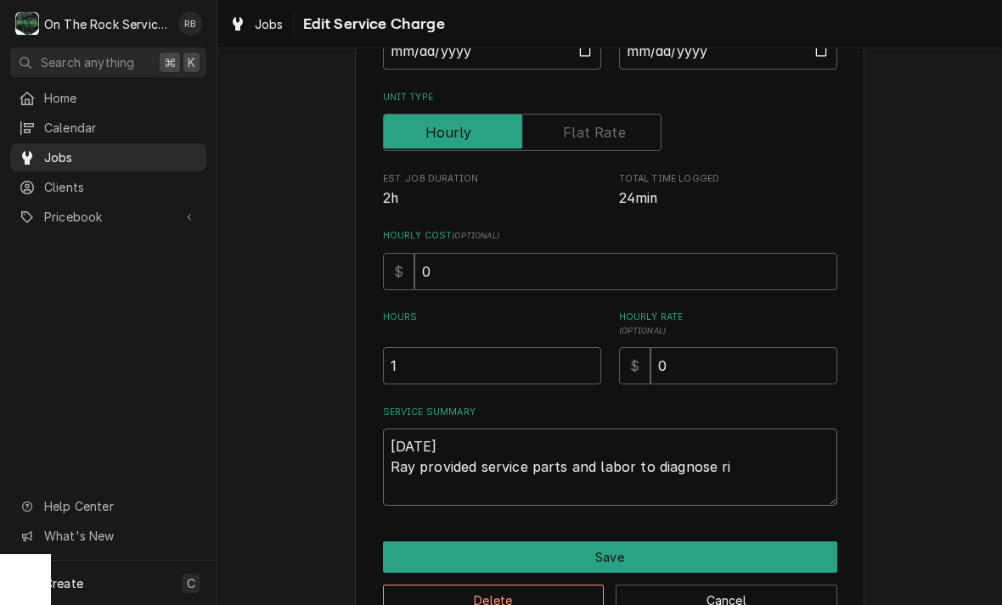
type textarea "x"
type textarea "9-2-2025 Ray provided service parts and labor to diagnose r"
type textarea "x"
type textarea "9-2-2025 Ray provided service parts and labor to diagnose"
type textarea "x"
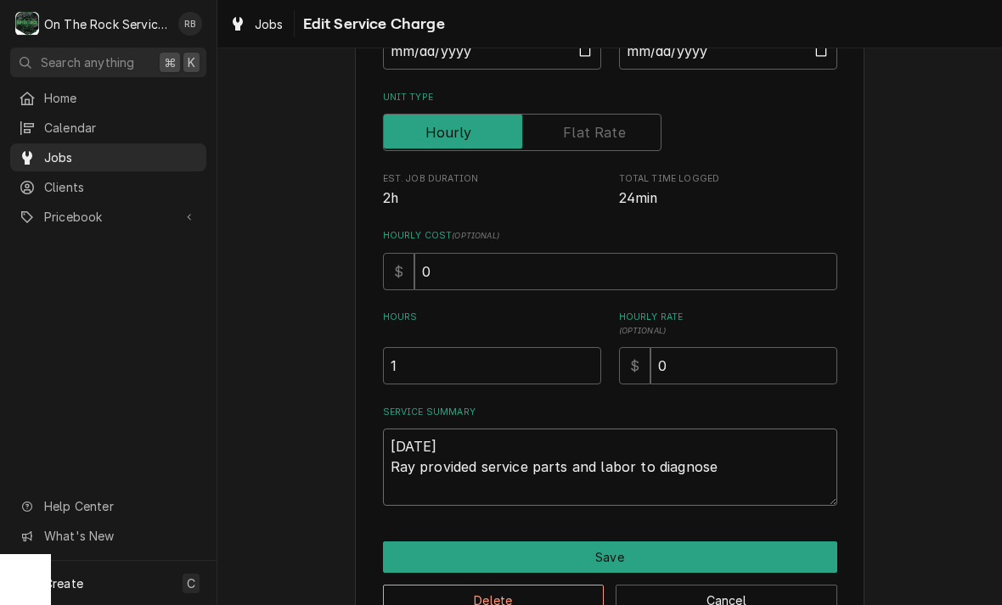
type textarea "9-2-2025 Ray provided service parts and labor to diagnose R"
type textarea "x"
type textarea "9-2-2025 Ray provided service parts and labor to diagnose RI"
type textarea "x"
type textarea "9-2-2025 Ray provided service parts and labor to diagnose RIC"
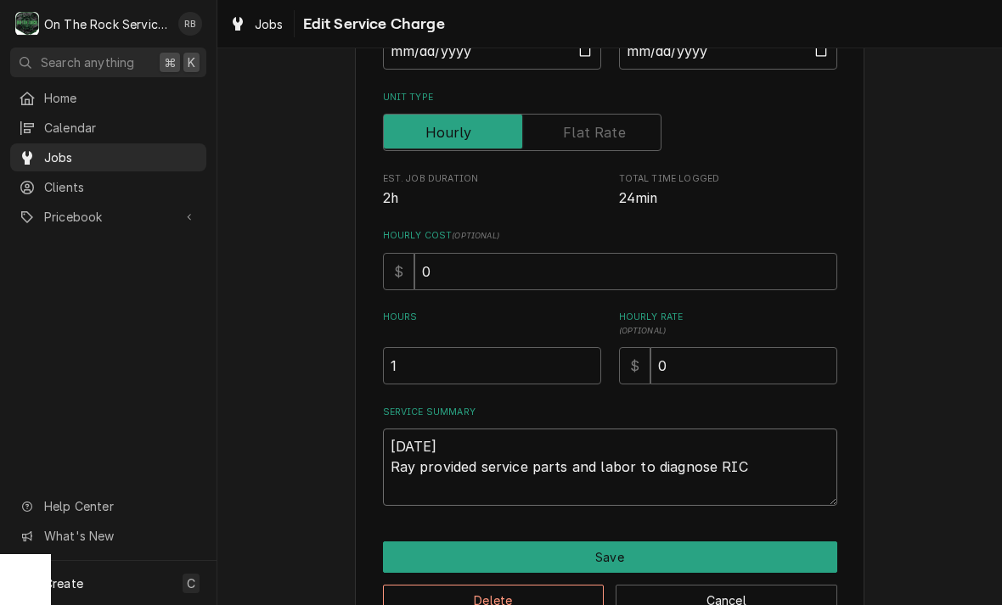
type textarea "x"
type textarea "9-2-2025 Ray provided service parts and labor to diagnose RIC."
type textarea "x"
type textarea "9-2-2025 Ray provided service parts and labor to diagnose RIC."
type textarea "x"
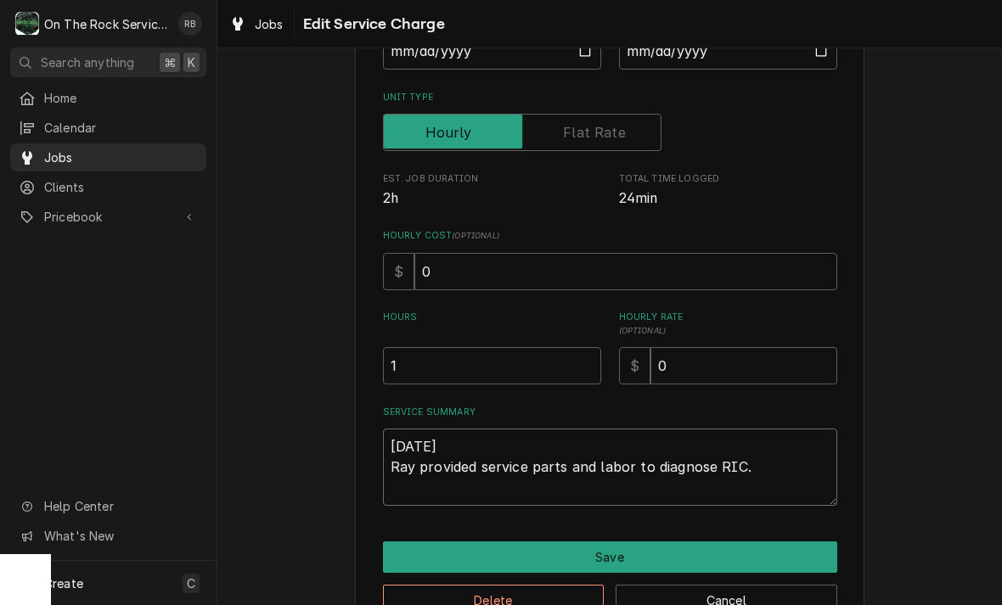
type textarea "9-2-2025 Ray provided service parts and labor to diagnose RIC. T"
type textarea "x"
type textarea "9-2-2025 Ray provided service parts and labor to diagnose RIC. Te"
type textarea "x"
type textarea "9-2-2025 Ray provided service parts and labor to diagnose RIC. Tec"
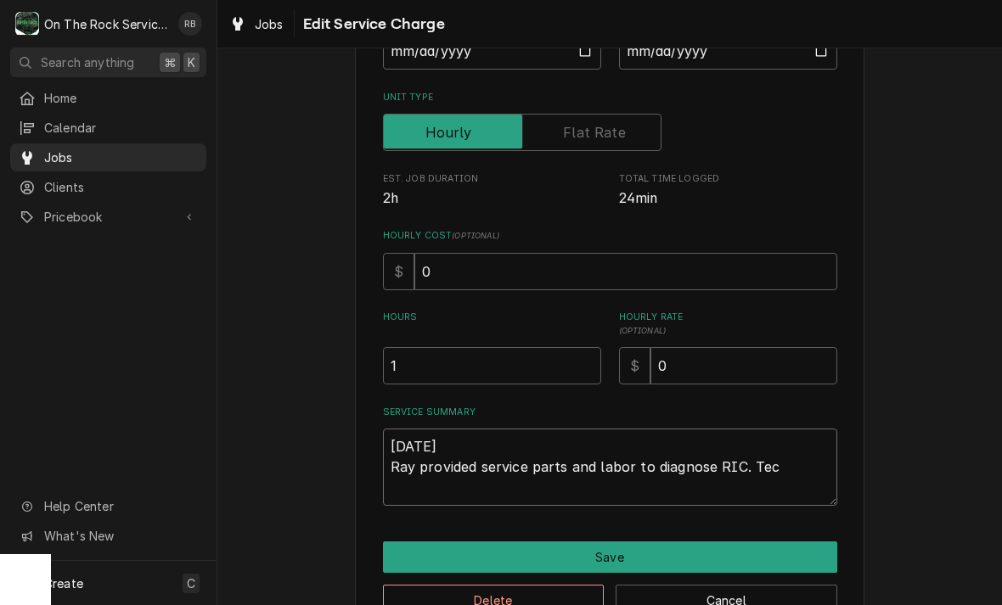
type textarea "x"
type textarea "9-2-2025 Ray provided service parts and labor to diagnose RIC. Tech"
type textarea "x"
type textarea "9-2-2025 Ray provided service parts and labor to diagnose RIC. Tech"
type textarea "x"
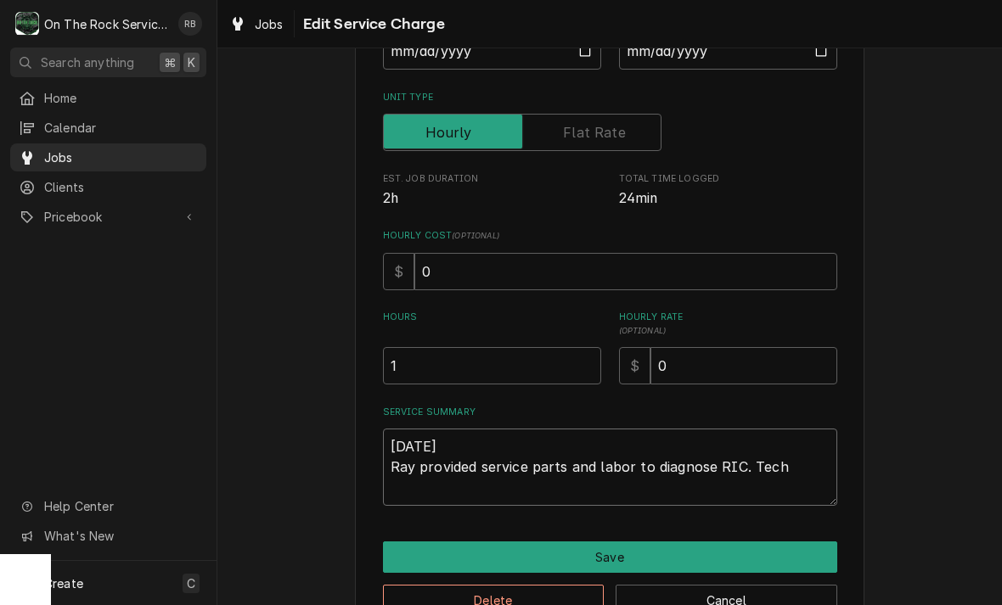
type textarea "9-2-2025 Ray provided service parts and labor to diagnose RIC. Tech f"
type textarea "x"
type textarea "9-2-2025 Ray provided service parts and labor to diagnose RIC. Tech fo"
type textarea "x"
type textarea "9-2-2025 Ray provided service parts and labor to diagnose RIC. Tech fou"
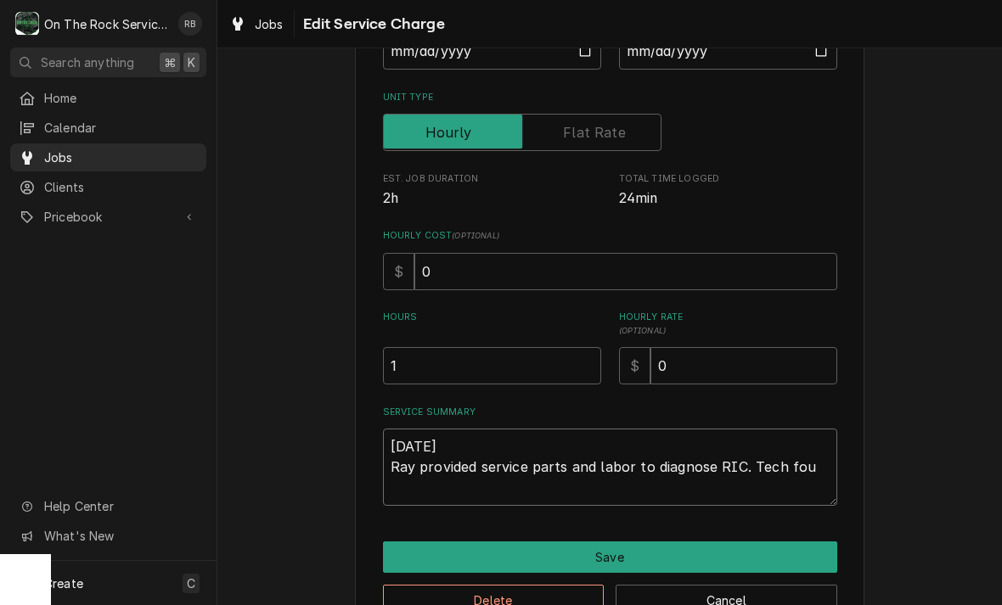
type textarea "x"
type textarea "9-2-2025 Ray provided service parts and labor to diagnose RIC. Tech foun"
type textarea "x"
type textarea "9-2-2025 Ray provided service parts and labor to diagnose RIC. Tech found"
type textarea "x"
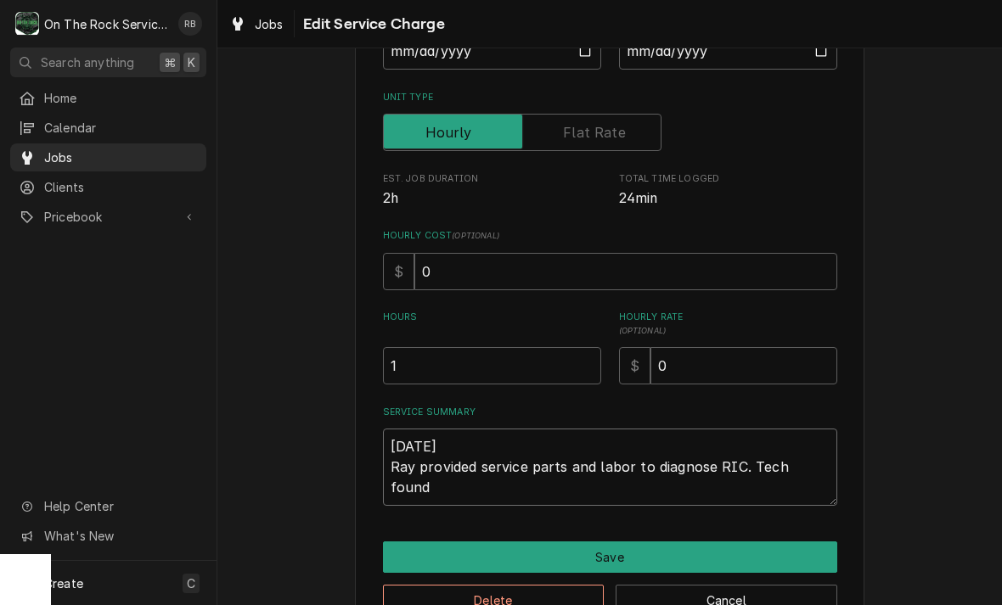
type textarea "9-2-2025 Ray provided service parts and labor to diagnose RIC. Tech found"
type textarea "x"
type textarea "9-2-2025 Ray provided service parts and labor to diagnose RIC. Tech found u"
type textarea "x"
type textarea "9-2-2025 Ray provided service parts and labor to diagnose RIC. Tech found un"
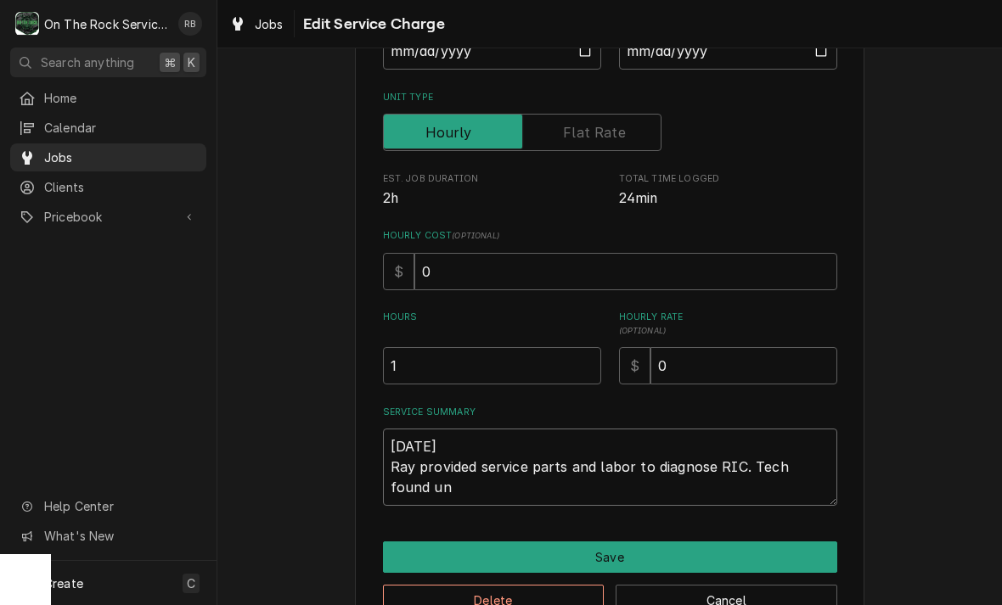
type textarea "x"
type textarea "9-2-2025 Ray provided service parts and labor to diagnose RIC. Tech found uni"
type textarea "x"
type textarea "9-2-2025 Ray provided service parts and labor to diagnose RIC. Tech found unit"
type textarea "x"
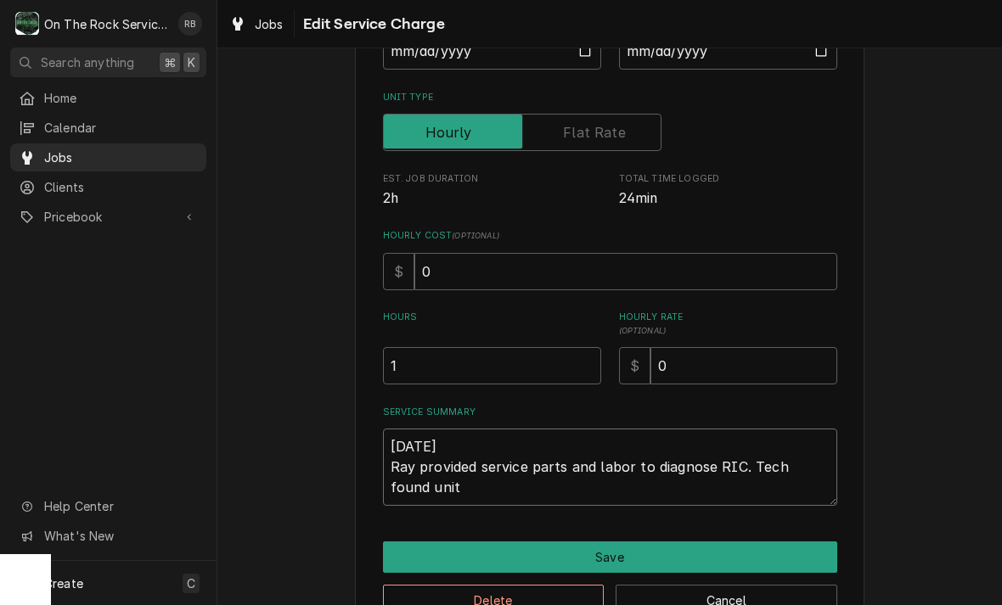
type textarea "9-2-2025 Ray provided service parts and labor to diagnose RIC. Tech found unit"
type textarea "x"
type textarea "9-2-2025 Ray provided service parts and labor to diagnose RIC. Tech found unit f"
type textarea "x"
type textarea "9-2-2025 Ray provided service parts and labor to diagnose RIC. Tech found unit …"
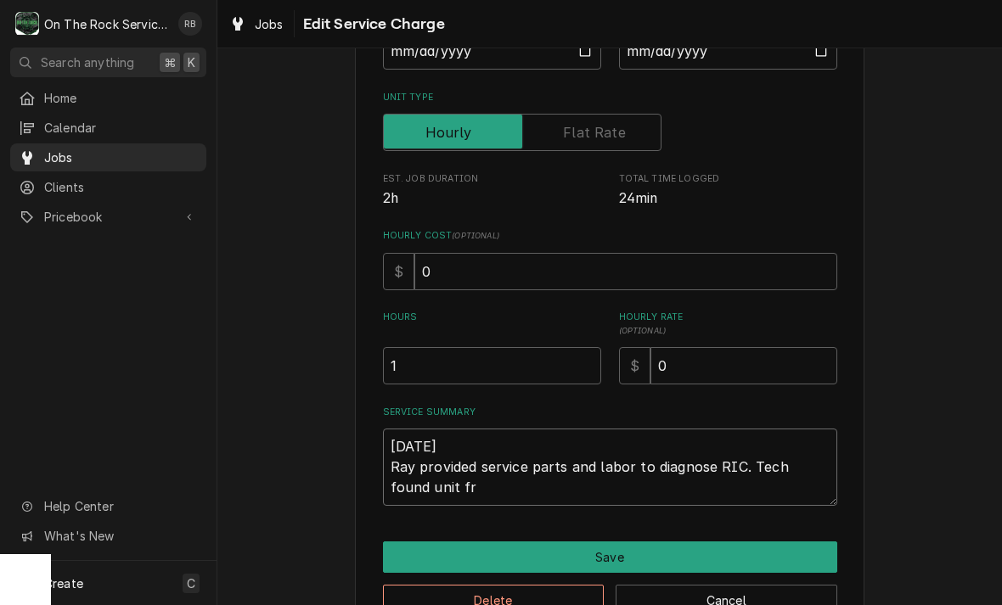
type textarea "x"
type textarea "9-2-2025 Ray provided service parts and labor to diagnose RIC. Tech found unit …"
type textarea "x"
type textarea "9-2-2025 Ray provided service parts and labor to diagnose RIC. Tech found unit …"
type textarea "x"
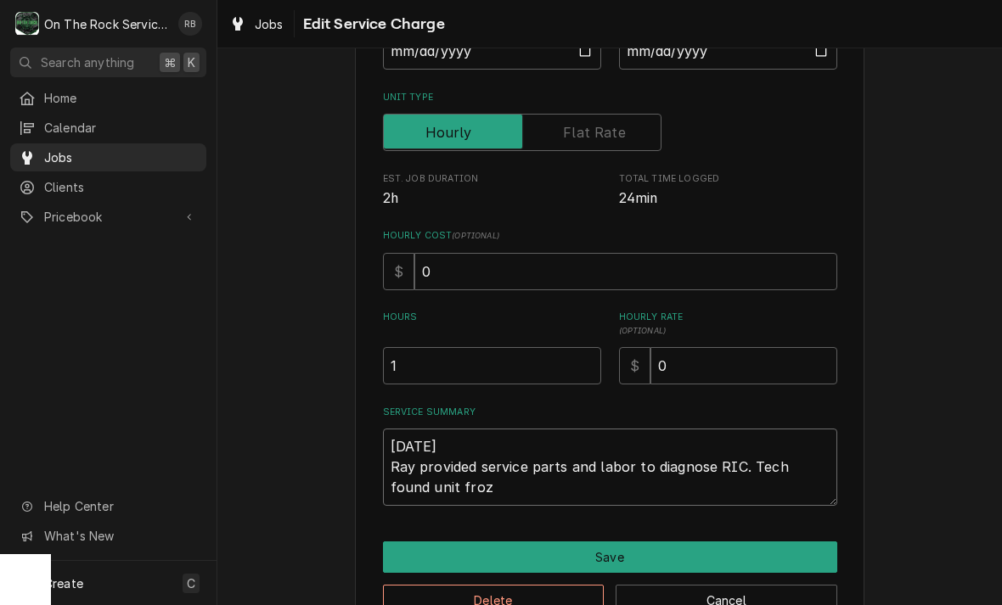
type textarea "9-2-2025 Ray provided service parts and labor to diagnose RIC. Tech found unit …"
type textarea "x"
type textarea "9-2-2025 Ray provided service parts and labor to diagnose RIC. Tech found unit …"
type textarea "x"
type textarea "9-2-2025 Ray provided service parts and labor to diagnose RIC. Tech found unit …"
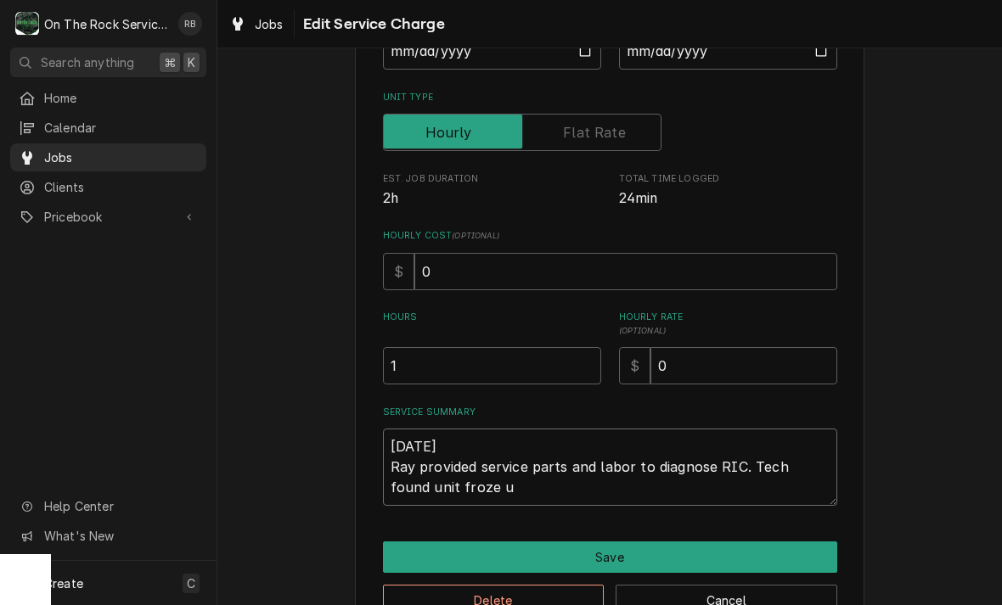
type textarea "x"
type textarea "9-2-2025 Ray provided service parts and labor to diagnose RIC. Tech found unit …"
type textarea "x"
type textarea "9-2-2025 Ray provided service parts and labor to diagnose RIC. Tech found unit …"
type textarea "x"
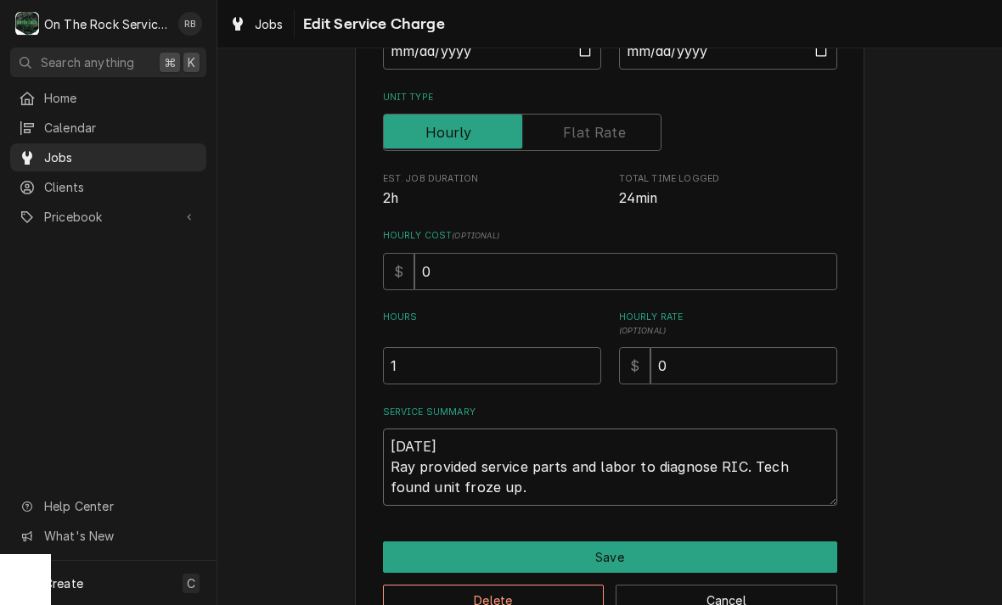
type textarea "9-2-2025 Ray provided service parts and labor to diagnose RIC. Tech found unit …"
type textarea "x"
type textarea "9-2-2025 Ray provided service parts and labor to diagnose RIC. Tech found unit …"
type textarea "x"
type textarea "9-2-2025 Ray provided service parts and labor to diagnose RIC. Tech found unit …"
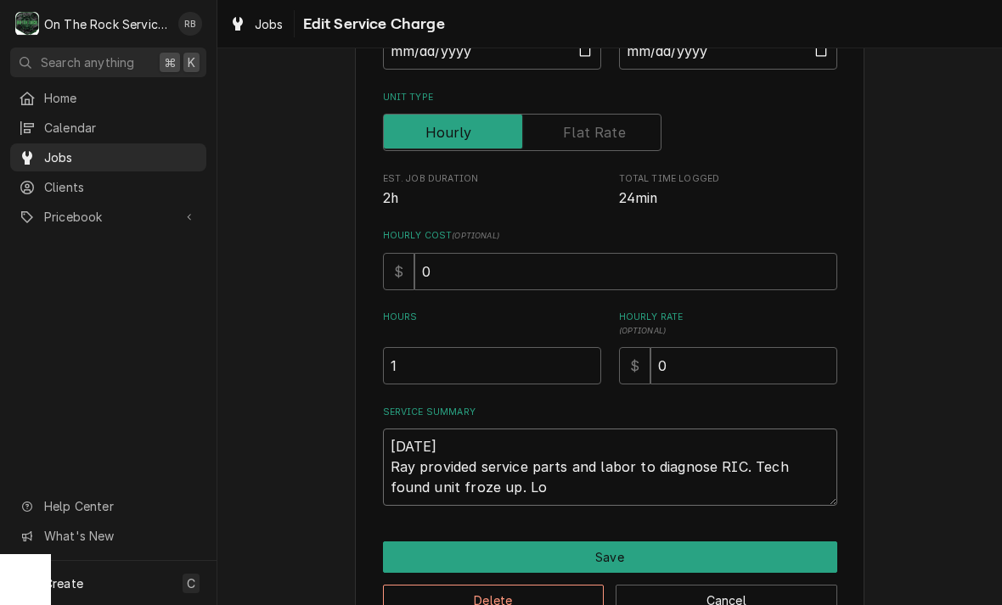
type textarea "x"
type textarea "9-2-2025 Ray provided service parts and labor to diagnose RIC. Tech found unit …"
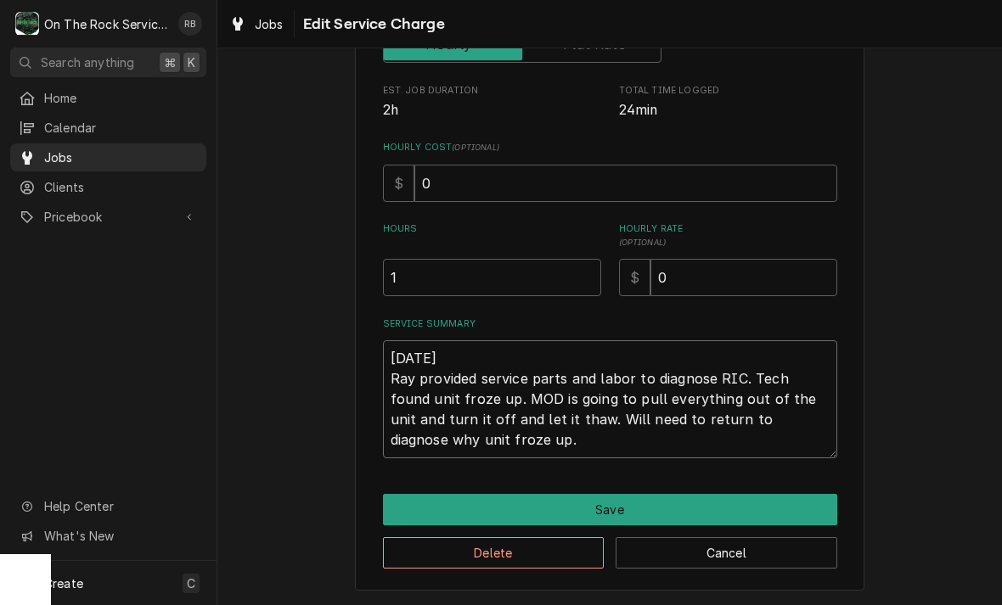
scroll to position [299, 0]
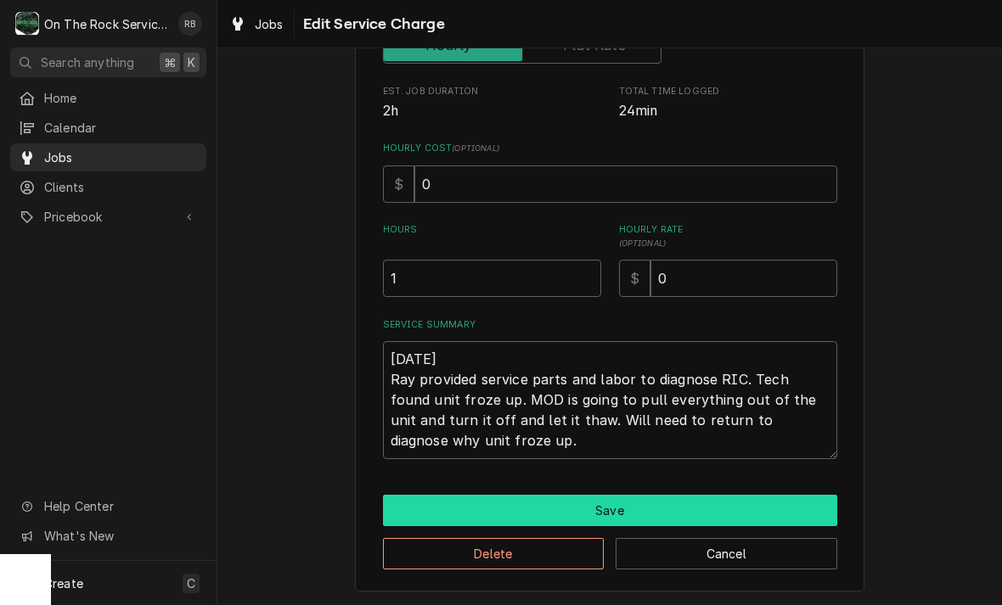
click at [626, 511] on button "Save" at bounding box center [610, 510] width 454 height 31
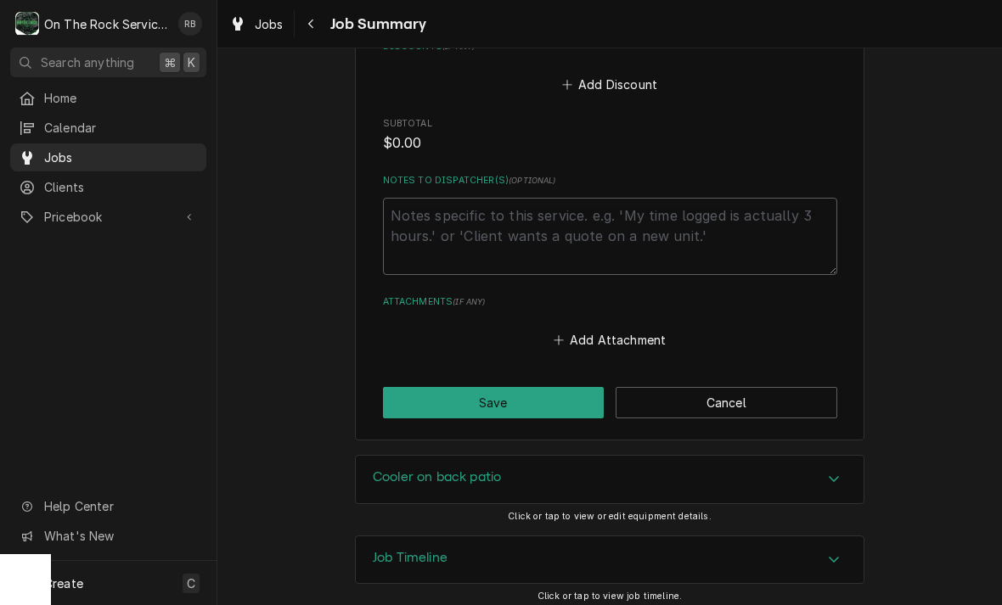
scroll to position [971, 0]
click at [429, 204] on textarea "Notes to Dispatcher(s) ( optional )" at bounding box center [610, 237] width 454 height 77
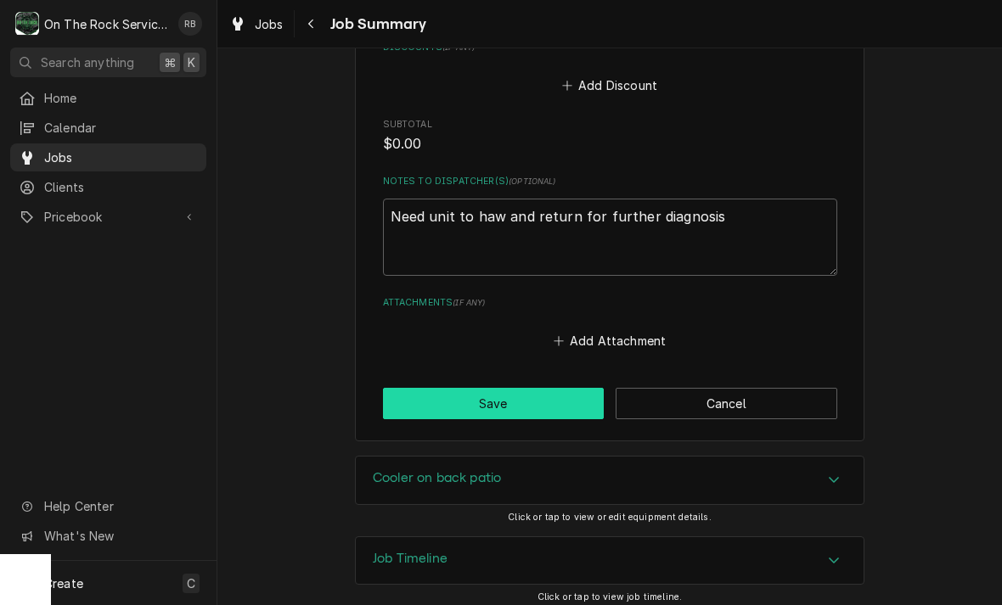
click at [520, 389] on button "Save" at bounding box center [494, 403] width 222 height 31
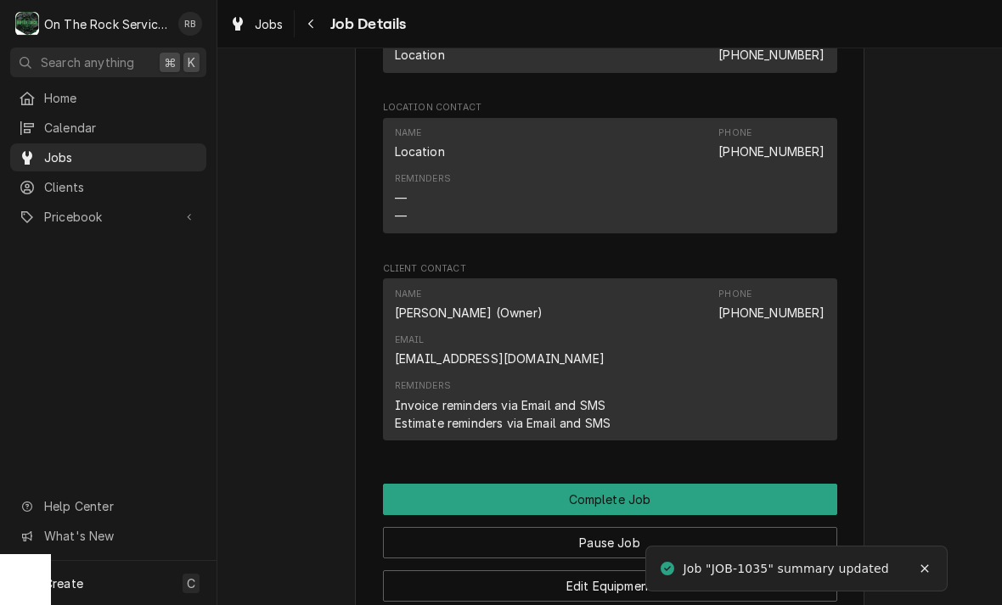
scroll to position [1588, 0]
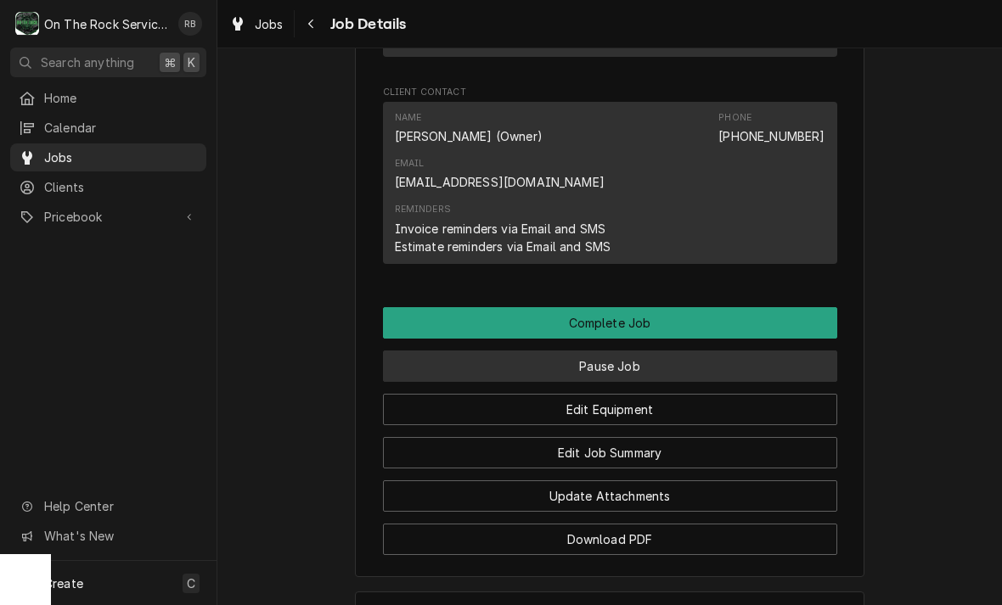
click at [680, 351] on button "Pause Job" at bounding box center [610, 366] width 454 height 31
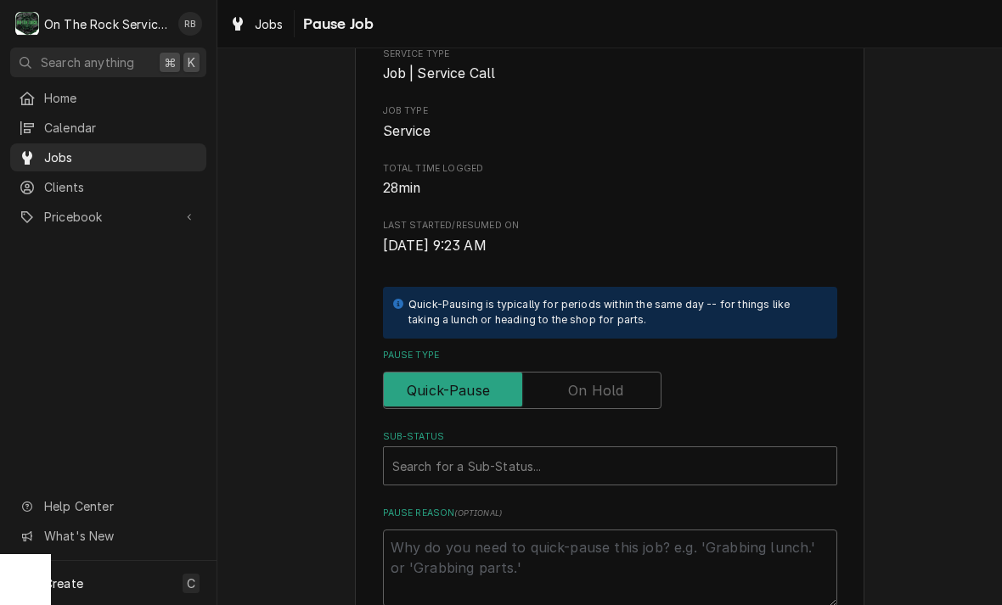
scroll to position [275, 0]
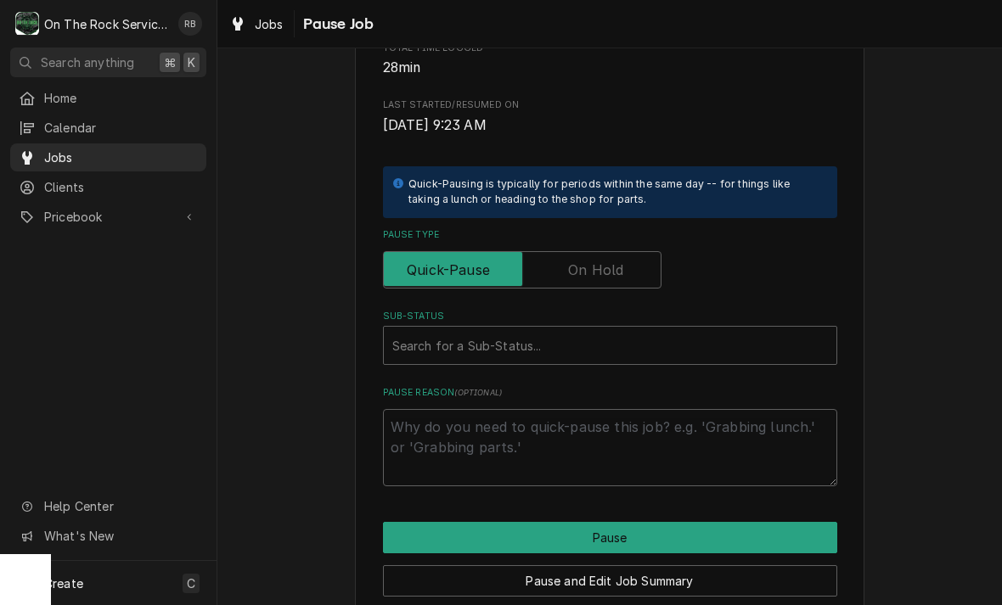
click at [640, 257] on input "Pause Type" at bounding box center [522, 269] width 263 height 37
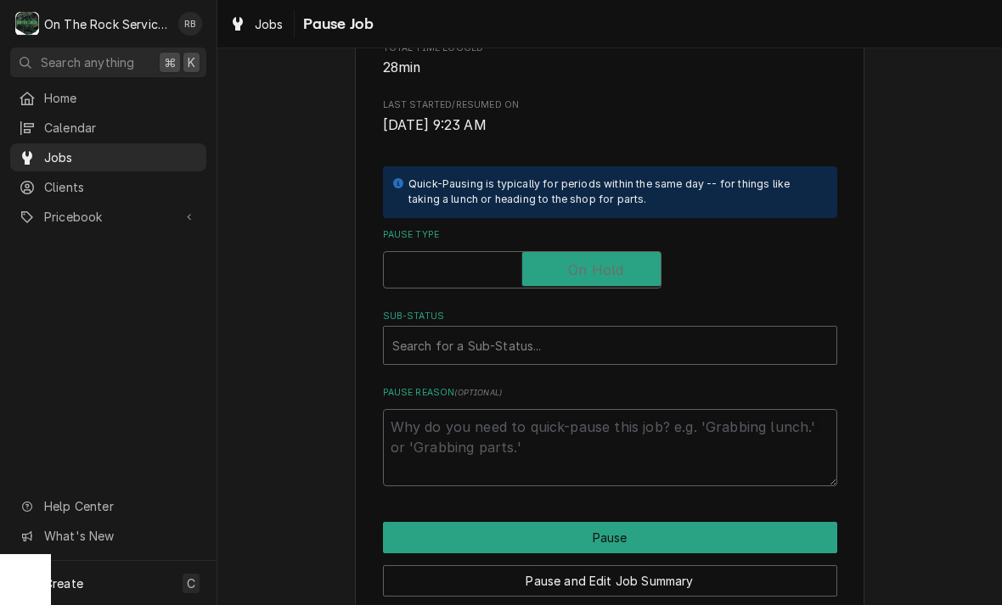
checkbox input "true"
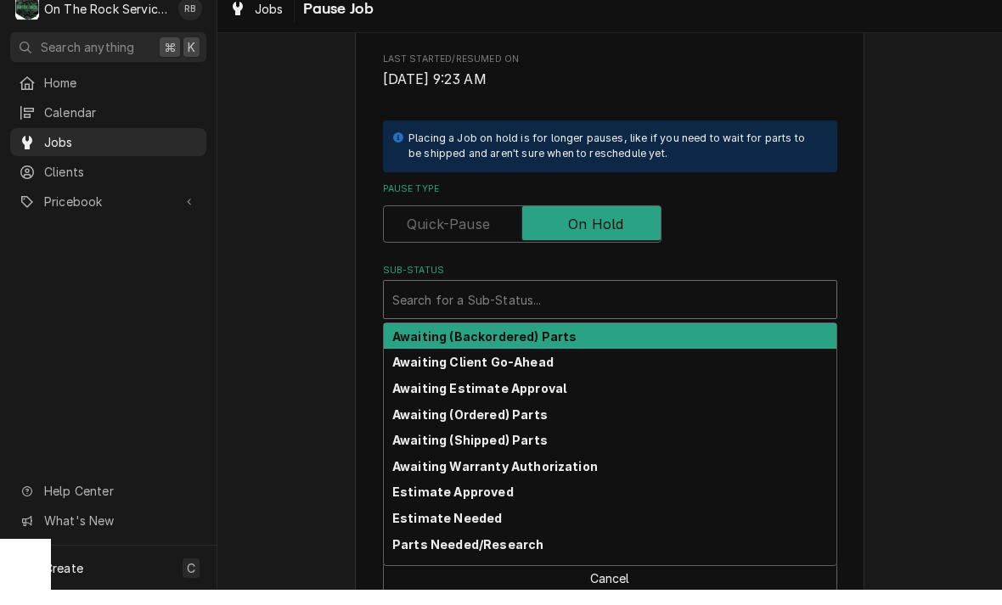
scroll to position [0, 0]
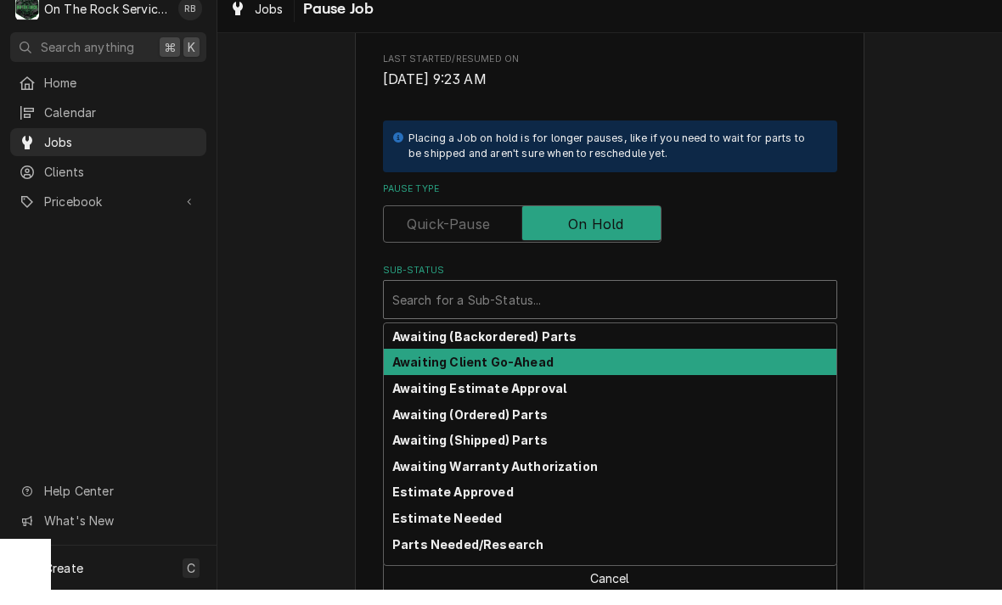
click at [529, 370] on strong "Awaiting Client Go-Ahead" at bounding box center [472, 377] width 161 height 14
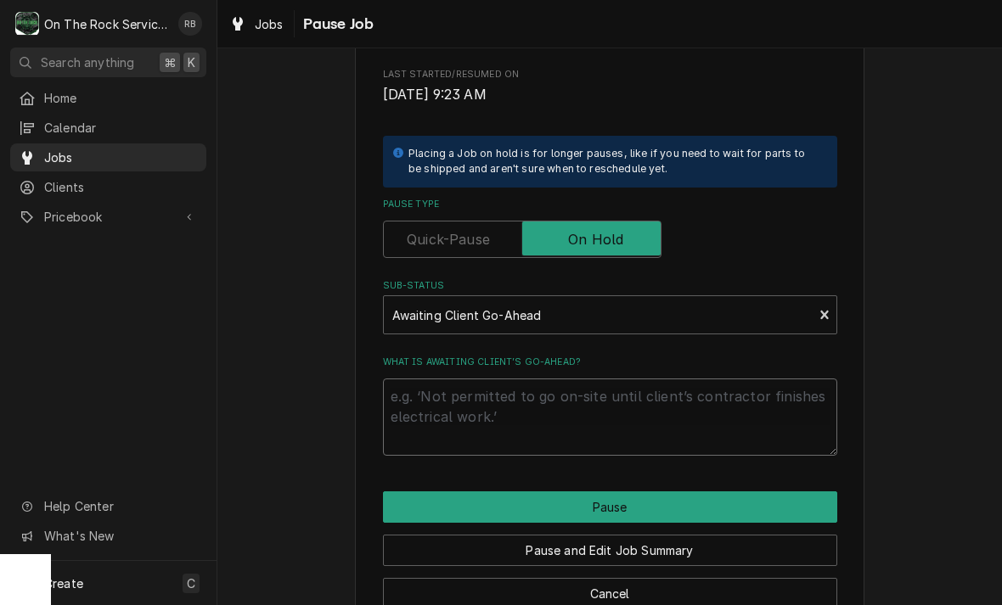
click at [466, 385] on textarea "What is awaiting client’s go-ahead?" at bounding box center [610, 417] width 454 height 77
type textarea "x"
type textarea "N"
type textarea "x"
type textarea "Ne"
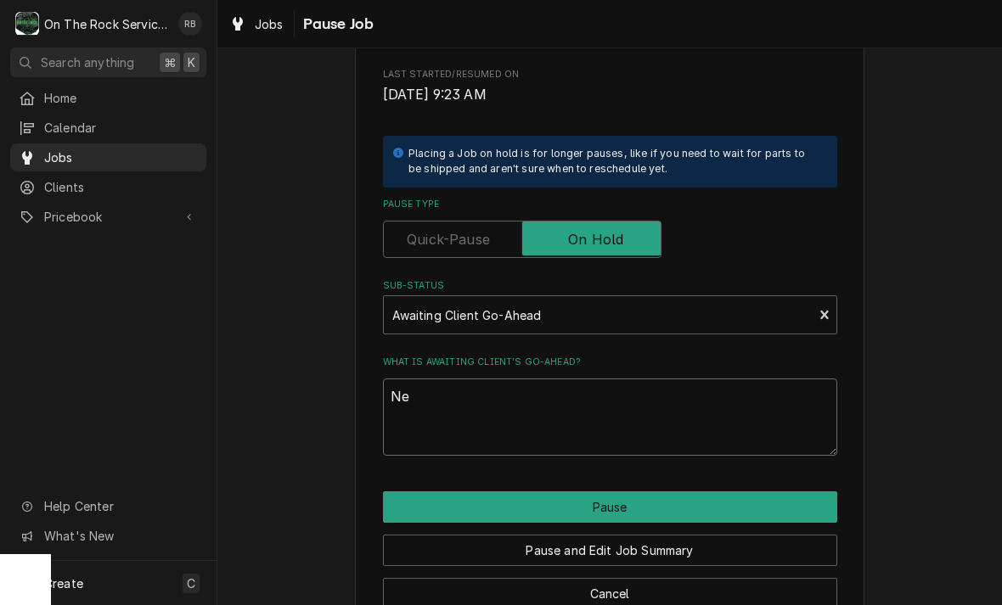
type textarea "x"
type textarea "Nee"
type textarea "x"
type textarea "Need"
type textarea "x"
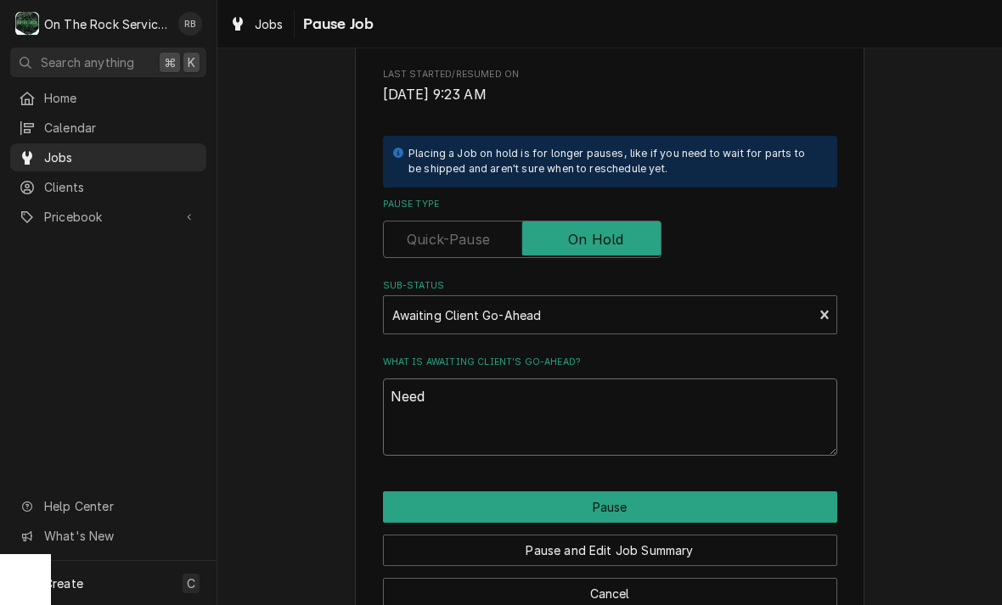
type textarea "Need"
type textarea "x"
type textarea "Need u"
type textarea "x"
type textarea "Need un"
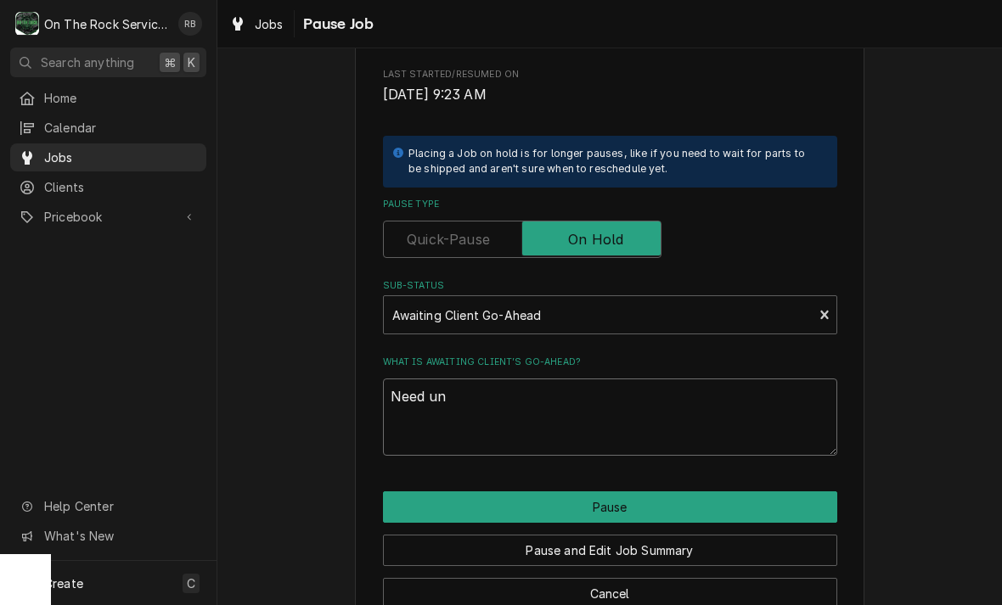
type textarea "x"
type textarea "Need uni"
type textarea "x"
type textarea "Need unit"
type textarea "x"
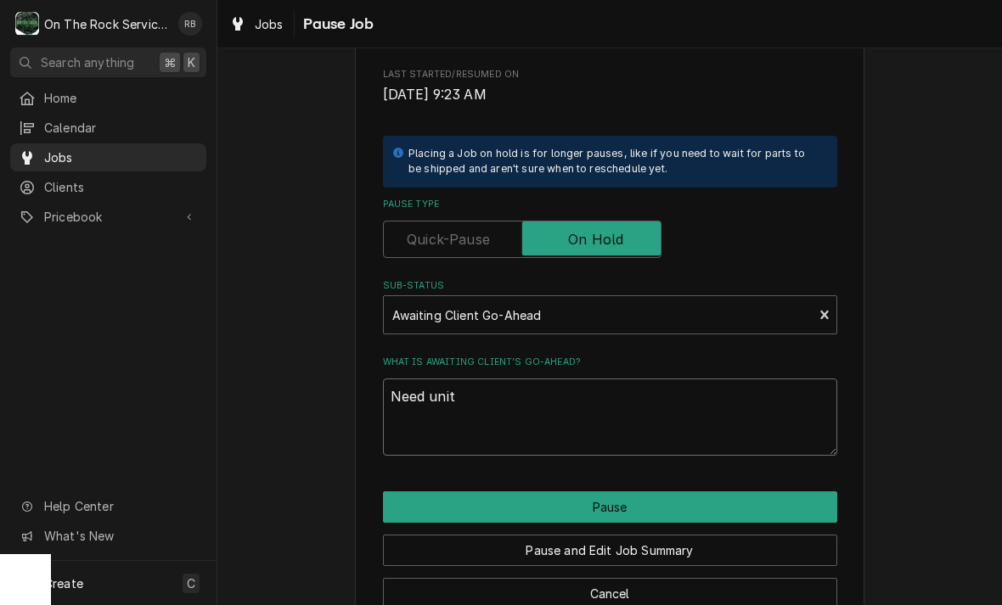
type textarea "Need unit t"
type textarea "x"
type textarea "Need unit to"
type textarea "x"
type textarea "Need unit to t"
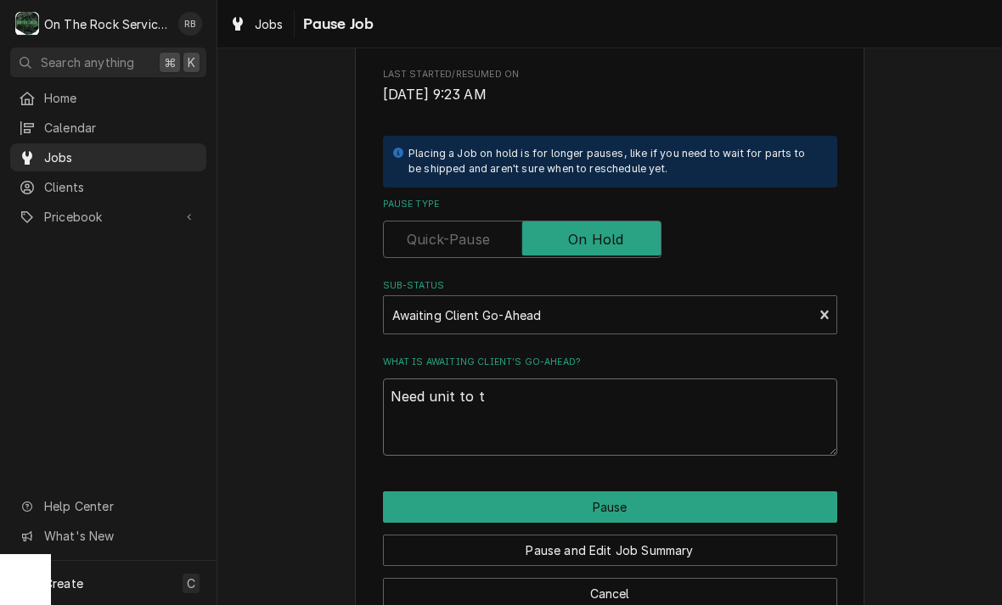
type textarea "x"
type textarea "Need unit to th"
type textarea "x"
type textarea "Need unit to tha"
type textarea "x"
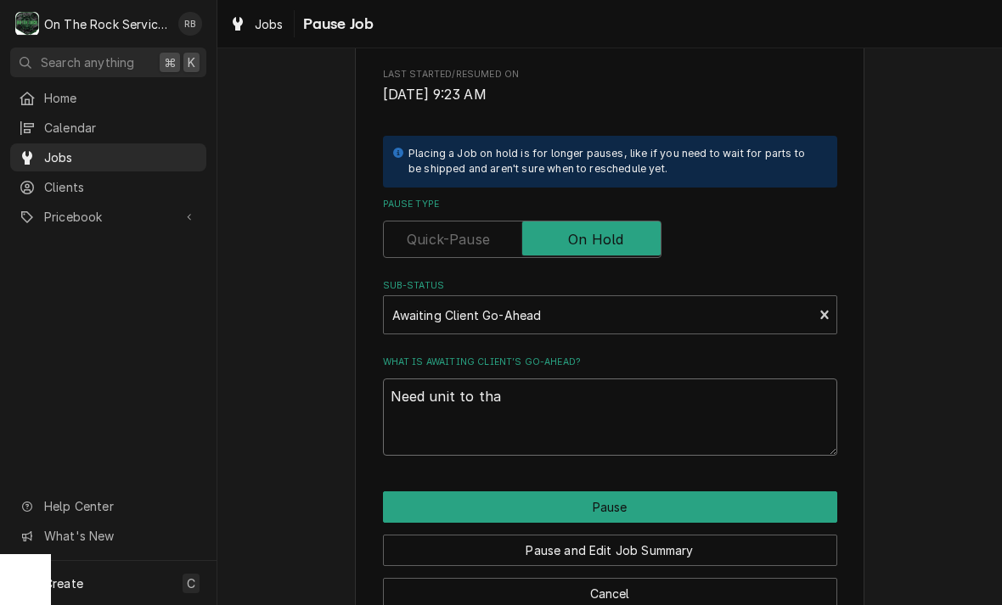
type textarea "Need unit to thaw"
type textarea "x"
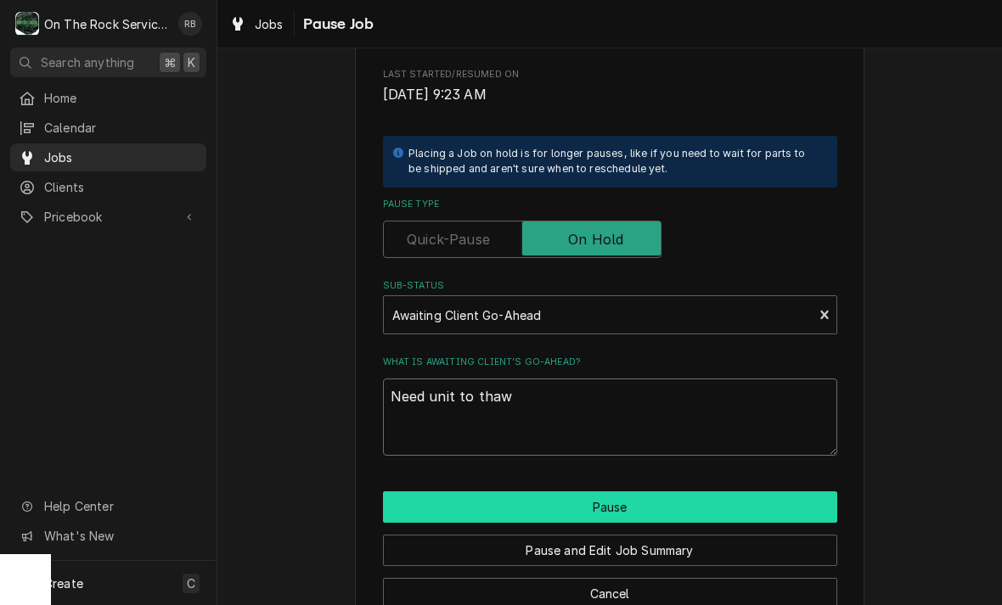
type textarea "Need unit to thaw"
click at [624, 493] on button "Pause" at bounding box center [610, 507] width 454 height 31
type textarea "x"
